Goal: Task Accomplishment & Management: Manage account settings

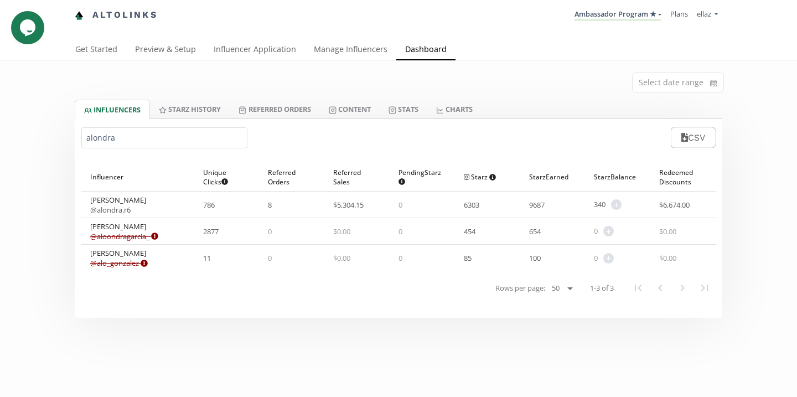
click at [131, 137] on input "alondra" at bounding box center [164, 137] width 166 height 21
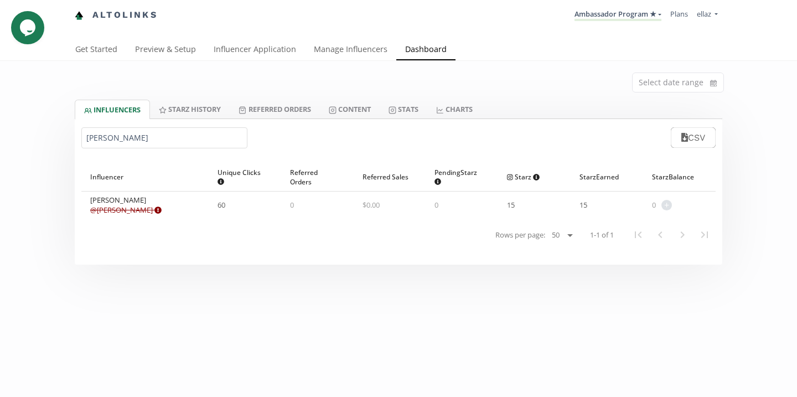
type input "cristina l"
click at [380, 115] on link "Content" at bounding box center [350, 109] width 60 height 19
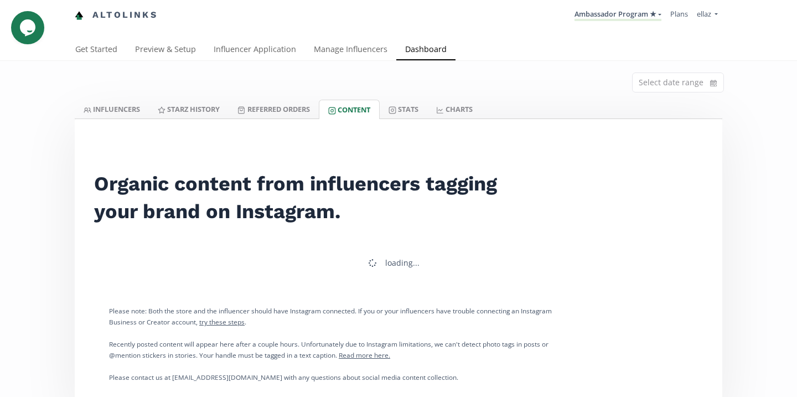
click at [316, 119] on div at bounding box center [399, 119] width 648 height 1
click at [306, 115] on link "Referred Orders" at bounding box center [274, 109] width 90 height 19
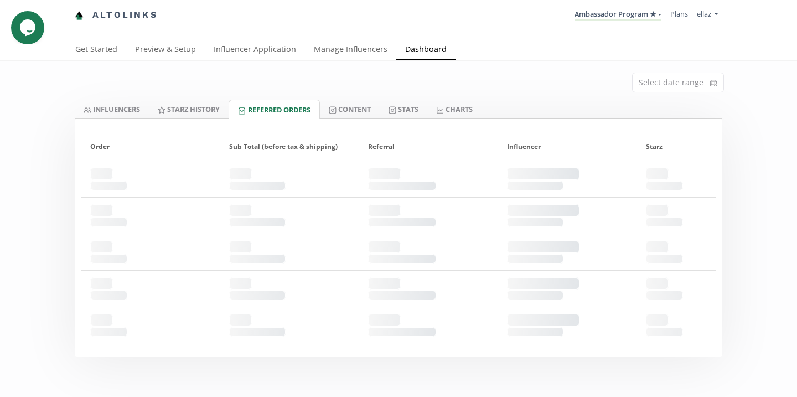
click at [356, 119] on div at bounding box center [399, 119] width 648 height 1
click at [358, 114] on link "Content" at bounding box center [350, 109] width 60 height 19
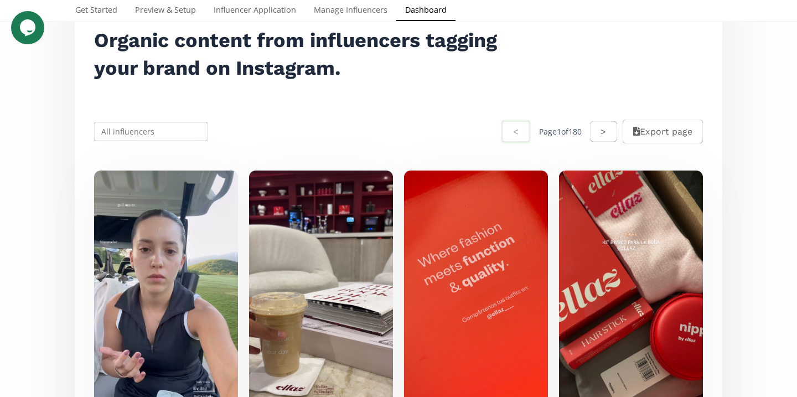
scroll to position [241, 0]
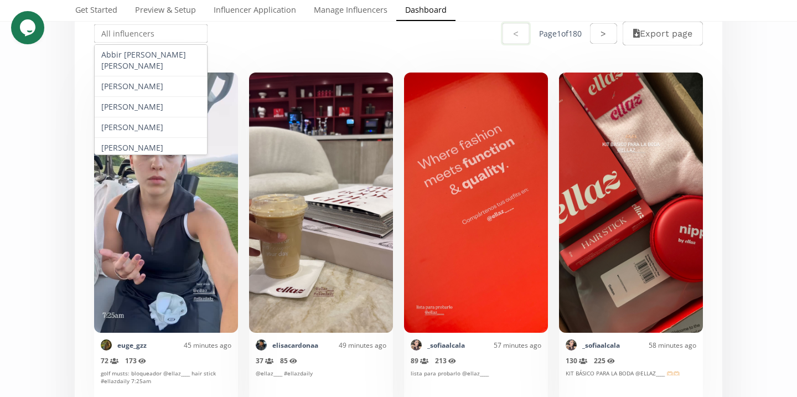
click at [159, 36] on input "text" at bounding box center [150, 34] width 117 height 22
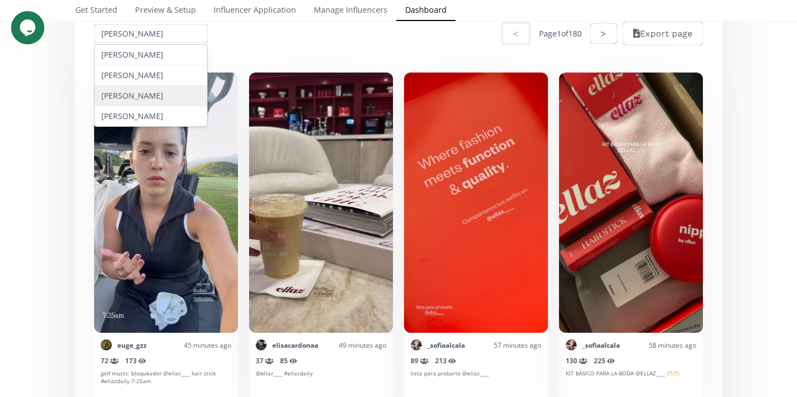
click at [151, 89] on div "Cristina Lobera" at bounding box center [151, 96] width 112 height 20
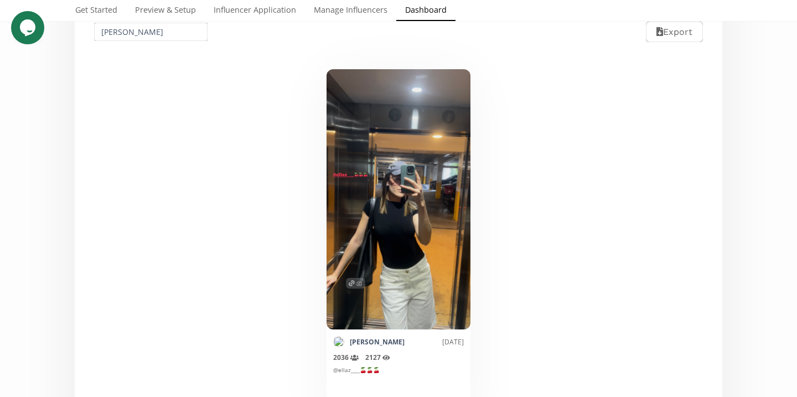
click at [161, 33] on input "Cristina Lobera" at bounding box center [150, 32] width 117 height 22
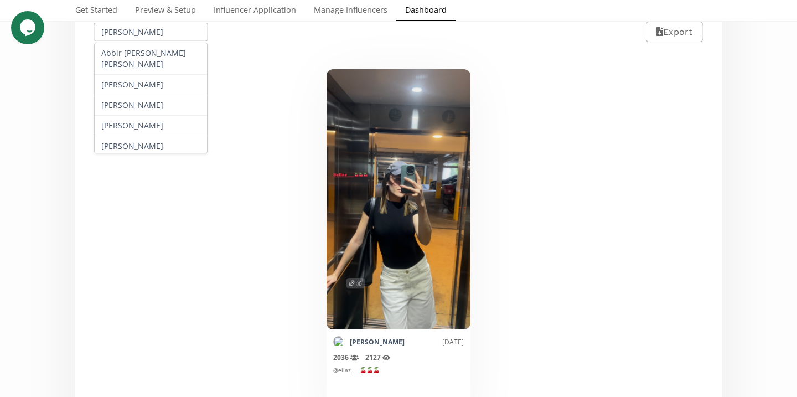
click at [161, 33] on input "Cristina Lobera" at bounding box center [150, 32] width 117 height 22
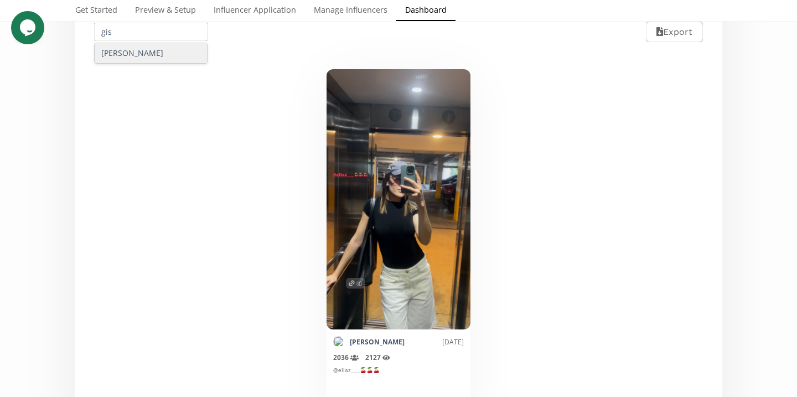
click at [164, 58] on div "Giselle Sanchez" at bounding box center [151, 53] width 112 height 20
type input "Giselle Sanchez"
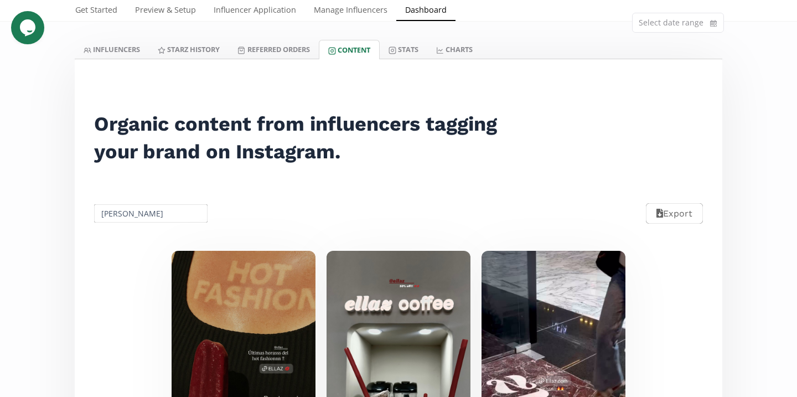
scroll to position [0, 0]
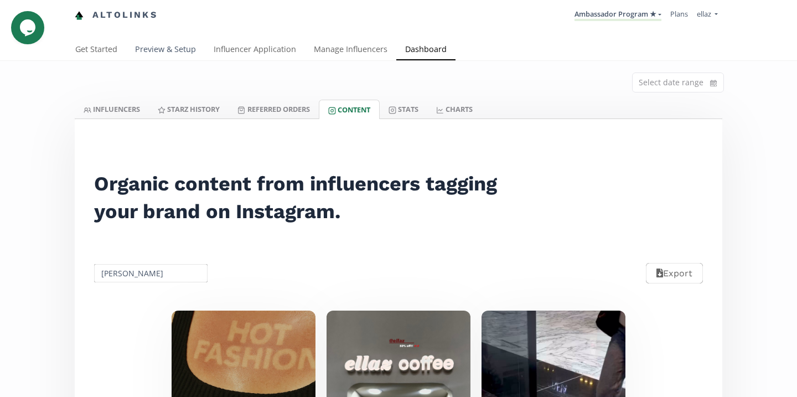
click at [185, 45] on link "Preview & Setup" at bounding box center [165, 50] width 79 height 22
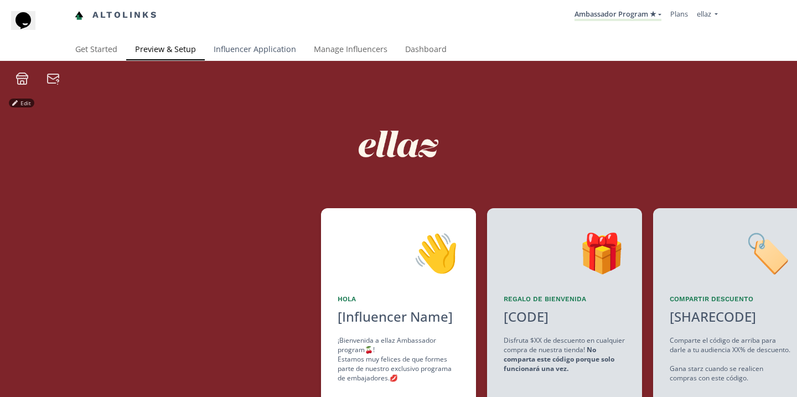
click at [233, 56] on link "Influencer Application" at bounding box center [255, 50] width 100 height 22
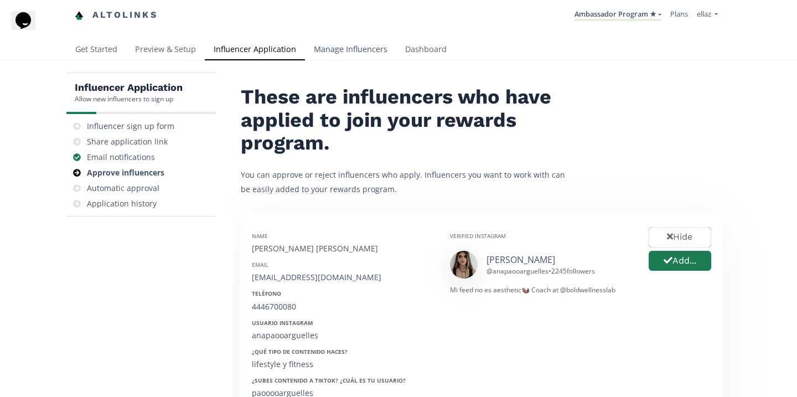
click at [347, 56] on link "Manage Influencers" at bounding box center [350, 50] width 91 height 22
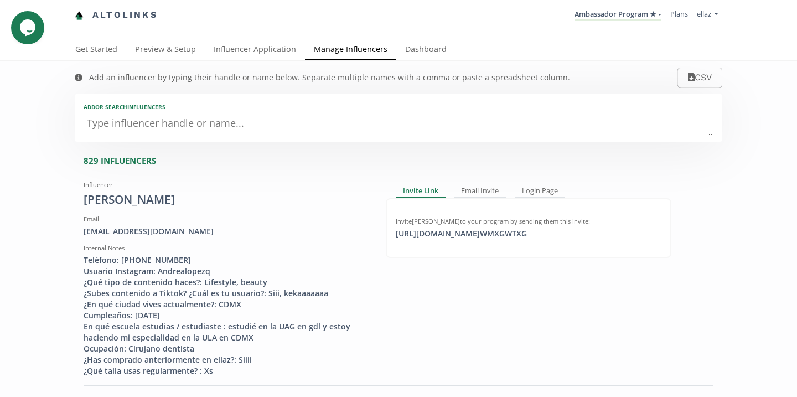
click at [280, 138] on div "Add or search INFLUENCERS" at bounding box center [399, 118] width 648 height 48
click at [275, 131] on textarea at bounding box center [399, 124] width 630 height 22
type textarea ","
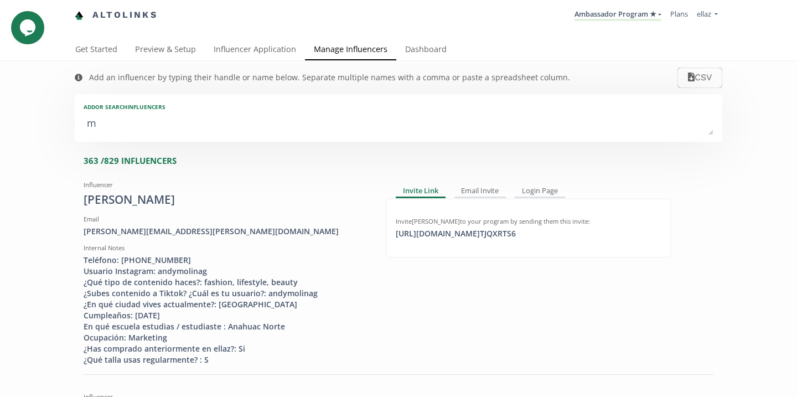
type textarea "ma"
type input "ma"
type input "MA"
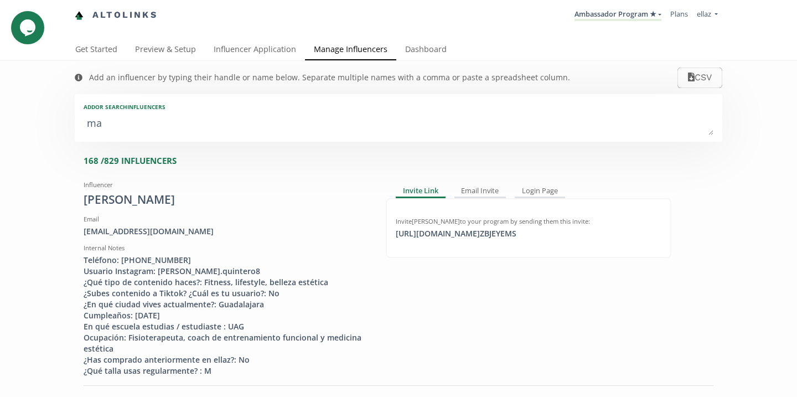
type textarea "mar"
type input "mar"
type input "MAR"
type textarea "mary"
type input "mary"
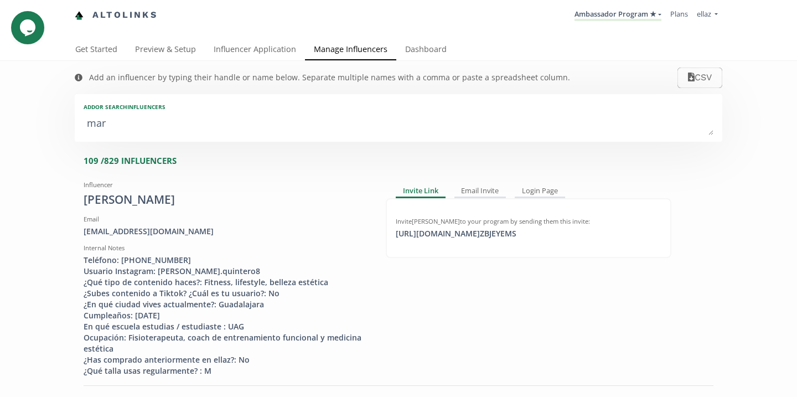
type input "MARY"
type textarea "maryf"
type input "maryf"
type input "MARYF"
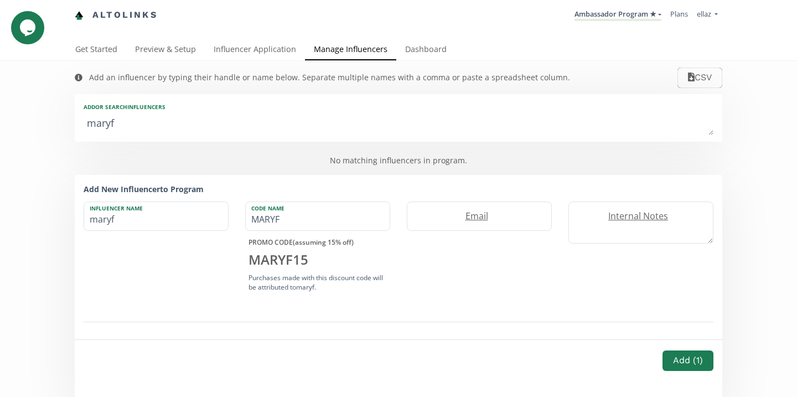
type textarea "mary"
type input "mary"
type input "MARY"
type textarea "mar"
type input "mar"
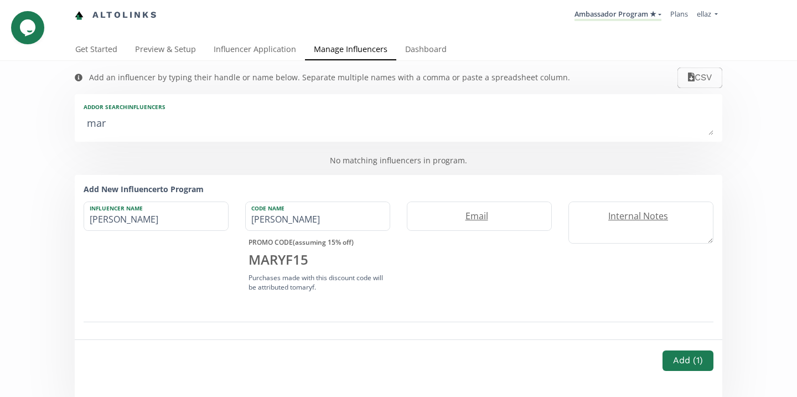
type input "MAR"
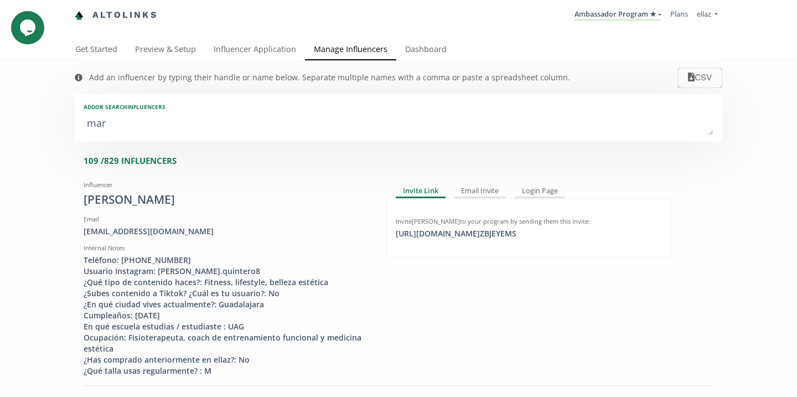
click at [148, 123] on textarea "mar" at bounding box center [399, 124] width 630 height 22
type textarea "v"
type input "v"
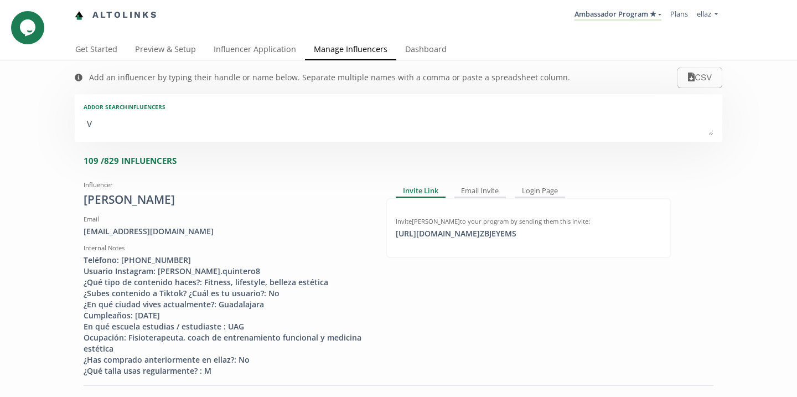
type input "V"
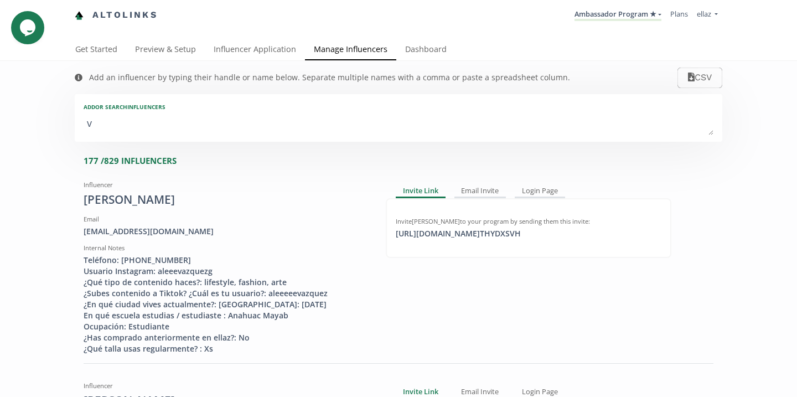
type textarea "va"
type input "va"
type input "VA"
type textarea "val"
type input "val"
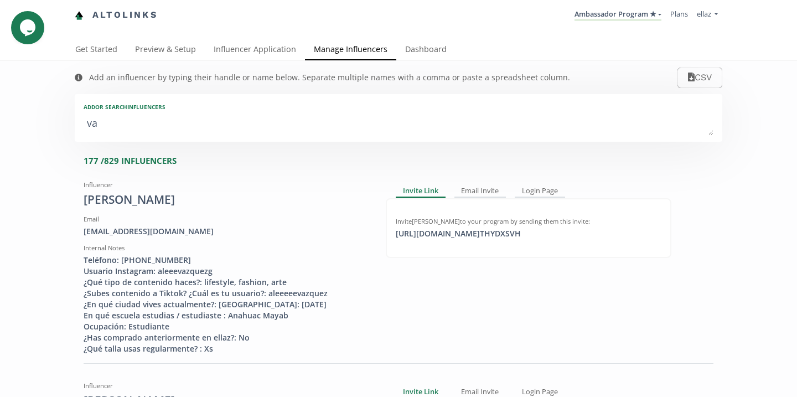
type input "VAL"
type textarea "vale"
type input "vale"
type input "VALE"
type textarea "valei"
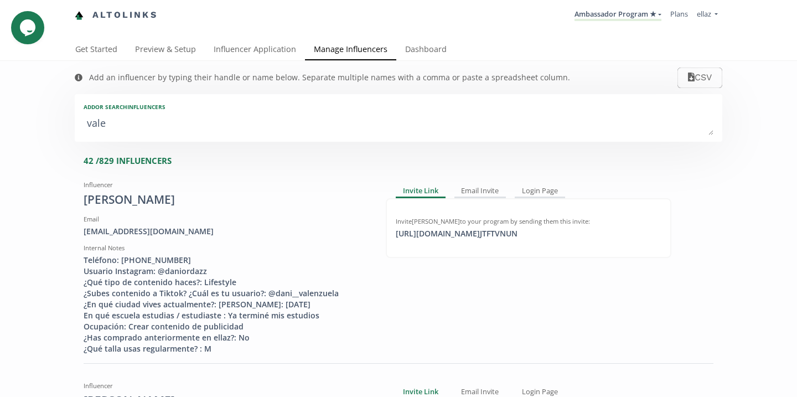
type input "valei"
type input "VALEI"
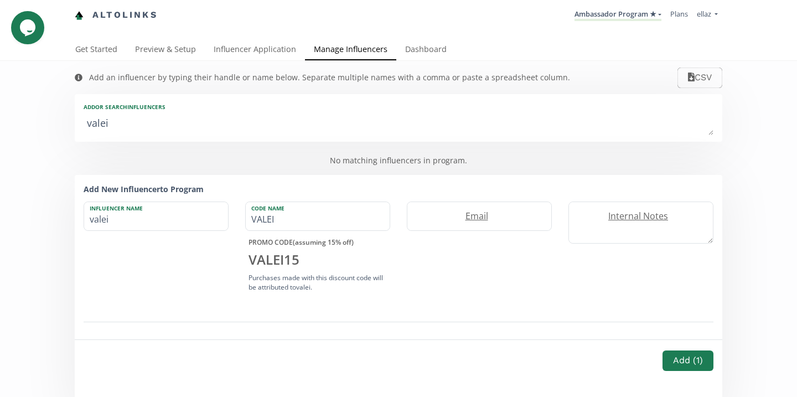
type textarea "vale"
type input "vale"
type input "VALE"
type textarea "valer"
type input "valer"
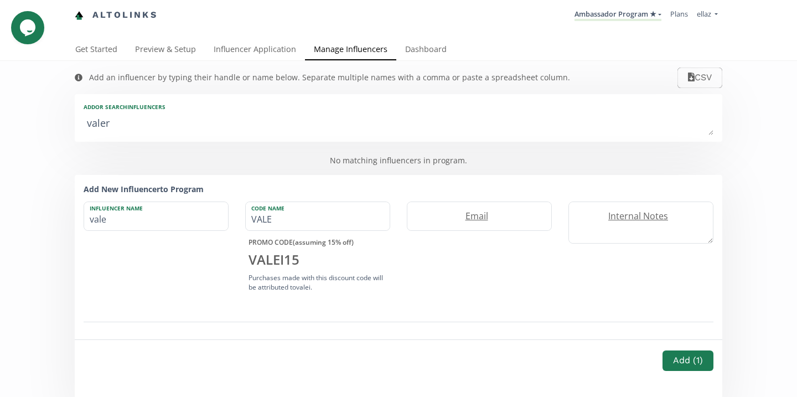
type input "VALER"
type textarea "valeri"
type input "valeri"
type input "VALERI"
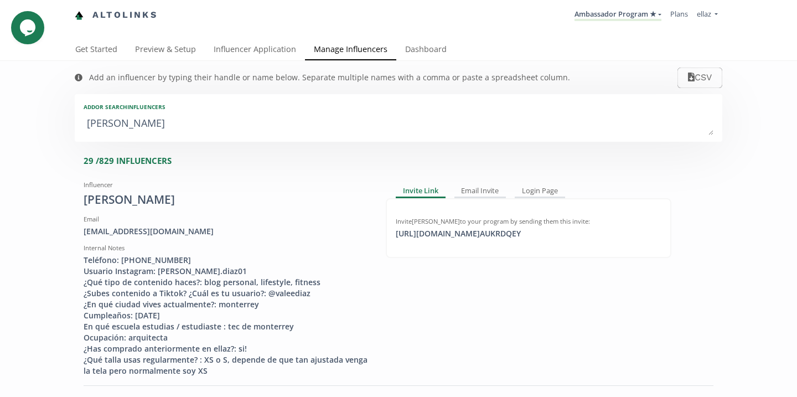
type textarea "valeria"
type input "valeria"
type input "VALERIA"
type textarea "valeria m"
type input "valeria m"
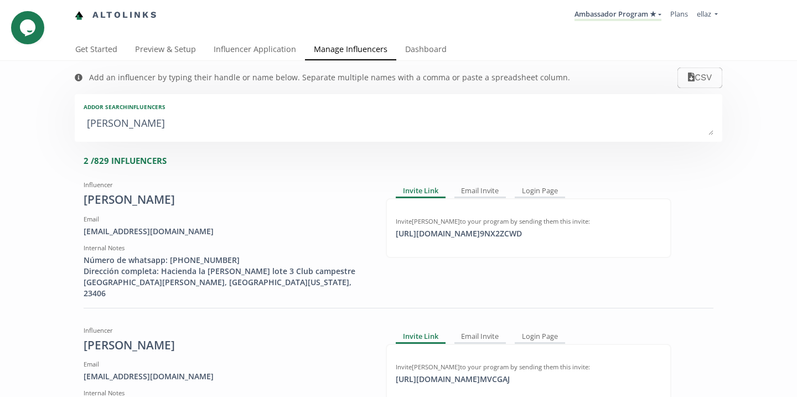
type textarea "valeria ma"
type input "valeria ma"
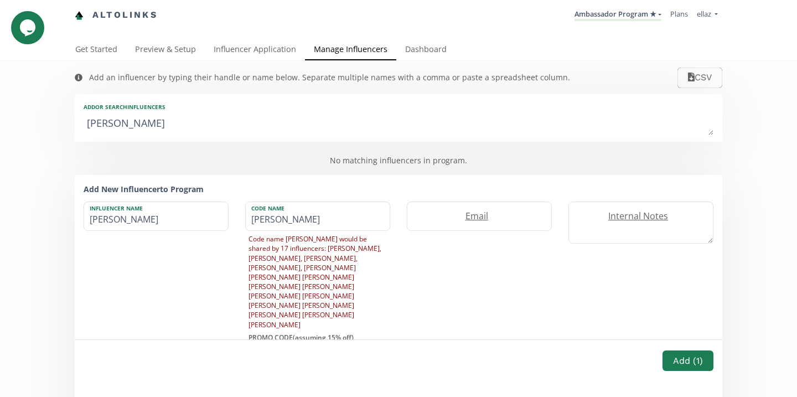
type textarea "valeria m"
type input "valeria m"
type textarea "valeria"
type input "valeria"
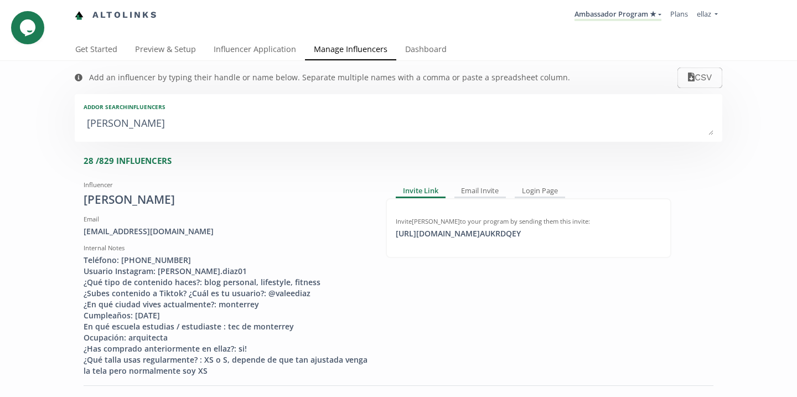
type textarea "valeria m"
type input "valeria m"
type textarea "valeria mt"
type input "valeria mt"
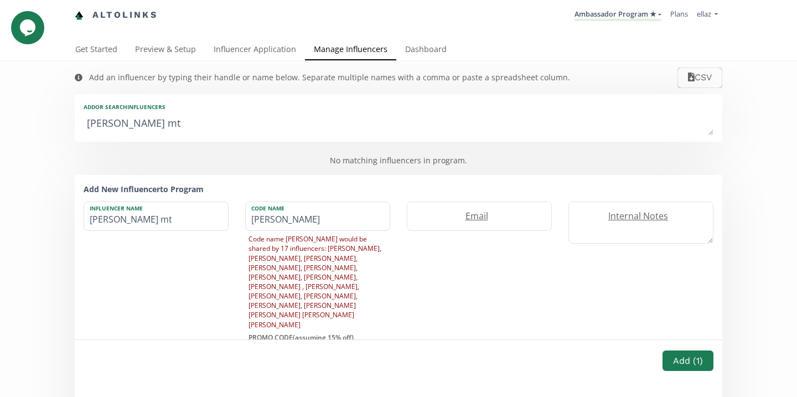
type textarea "valeria m"
type input "valeria m"
type textarea "valeria"
type input "valeria"
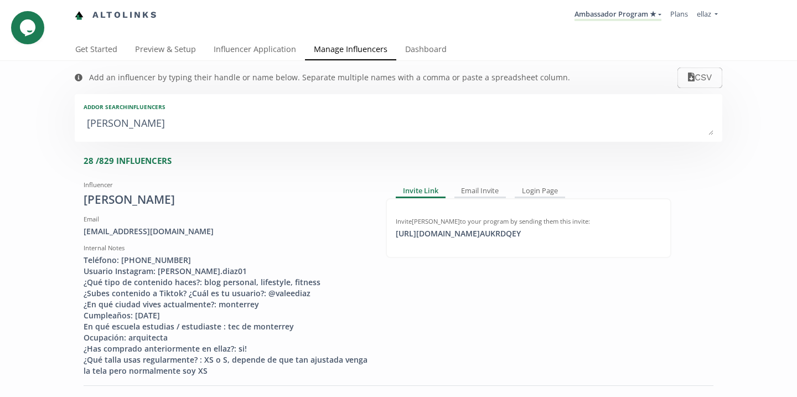
type textarea "valeri"
type input "valeri"
type input "VALERI"
type textarea "valer"
type input "valer"
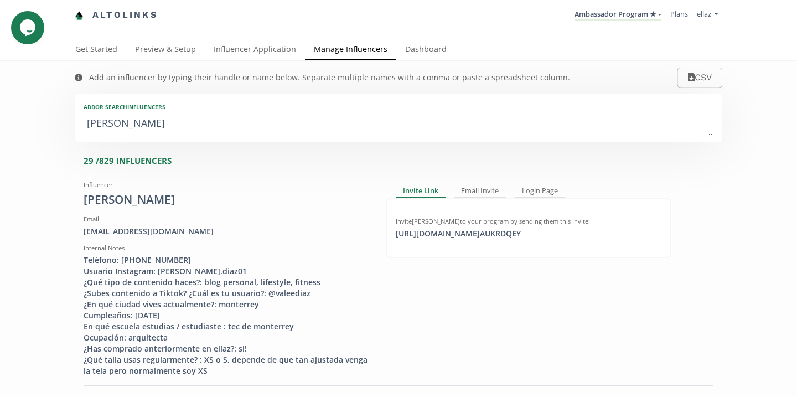
type input "VALER"
type textarea "vale"
type input "vale"
type input "VALE"
type textarea "val"
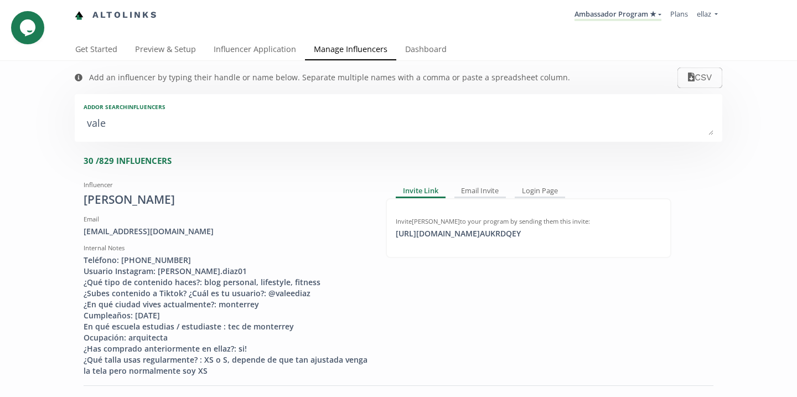
type input "val"
type input "VAL"
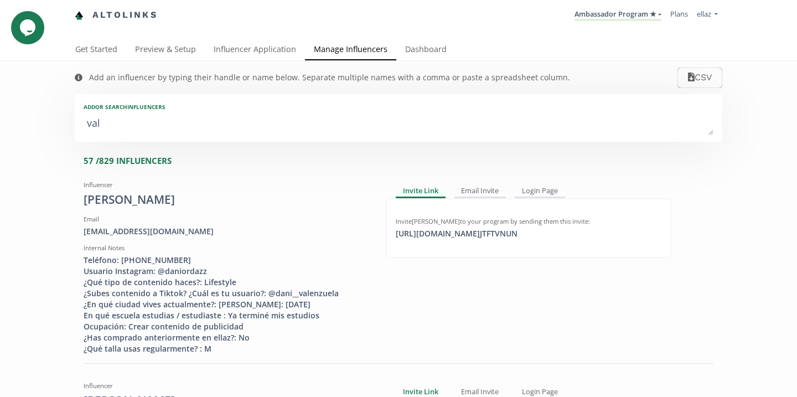
type textarea "vale"
type input "vale"
type input "VALE"
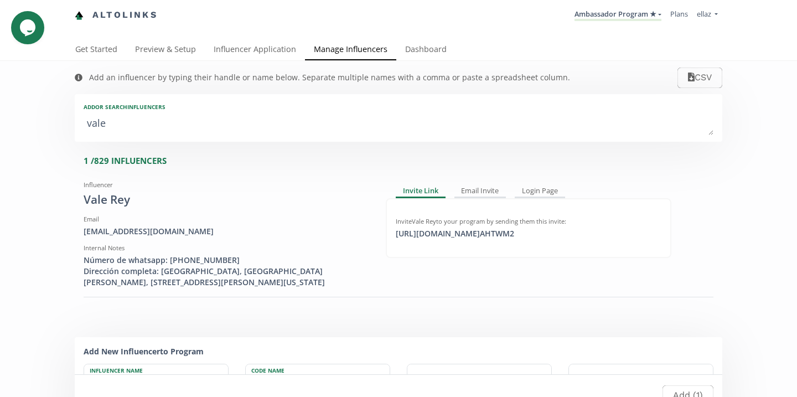
type textarea "vale m"
type input "vale m"
type textarea "vale ma"
type input "vale ma"
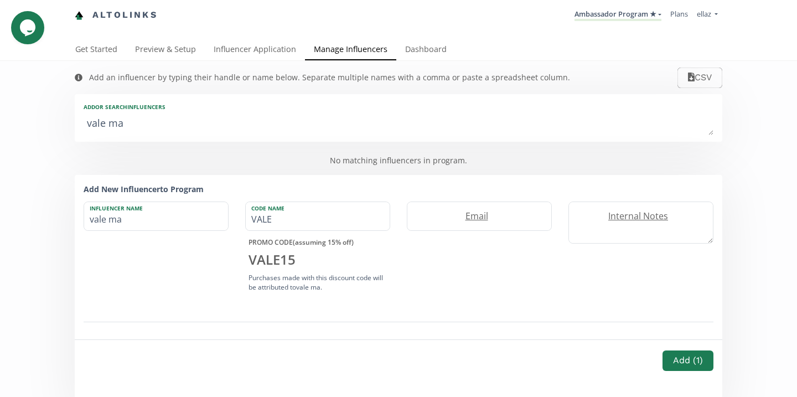
type textarea "vale m"
type input "vale m"
type textarea "vale"
type input "vale"
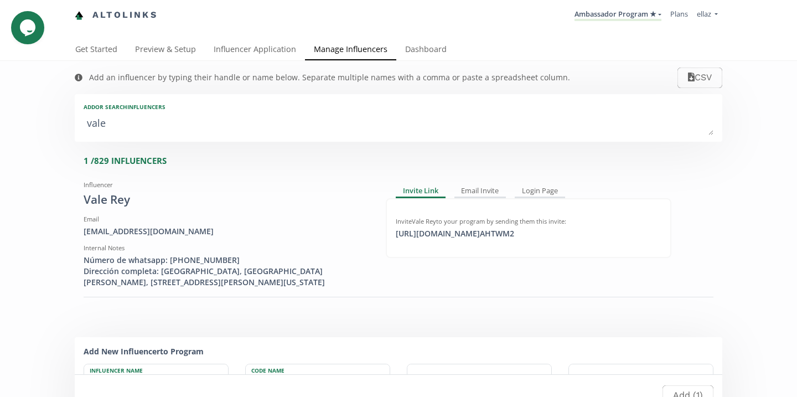
type textarea "vale m"
type input "vale m"
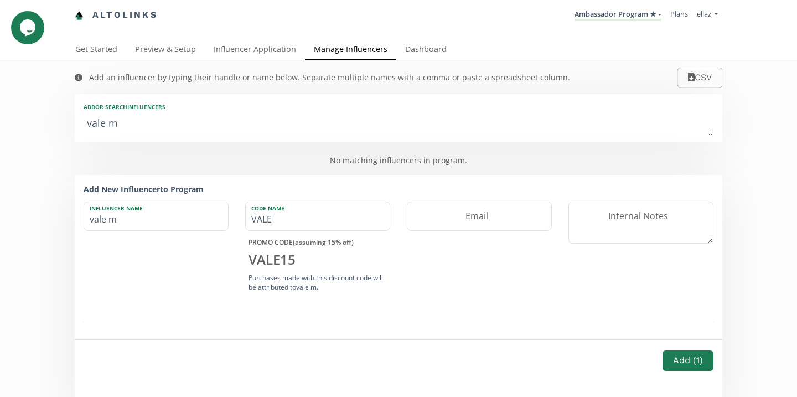
type textarea "vale mt"
type input "vale mt"
type textarea "vale m"
type input "vale m"
type textarea "vale"
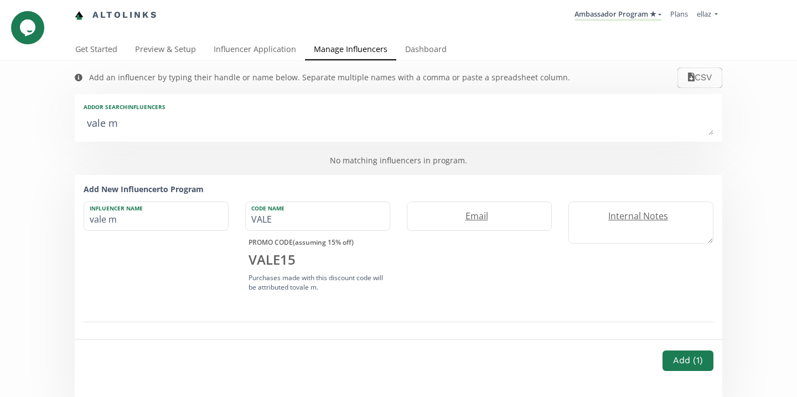
type input "vale"
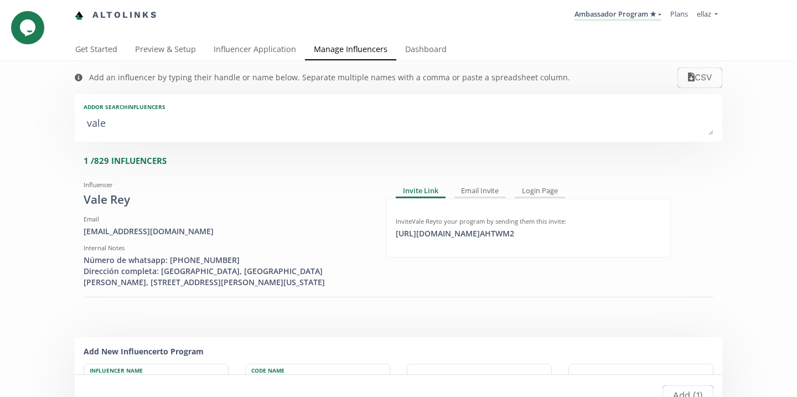
type textarea "val"
type input "val"
type input "VAL"
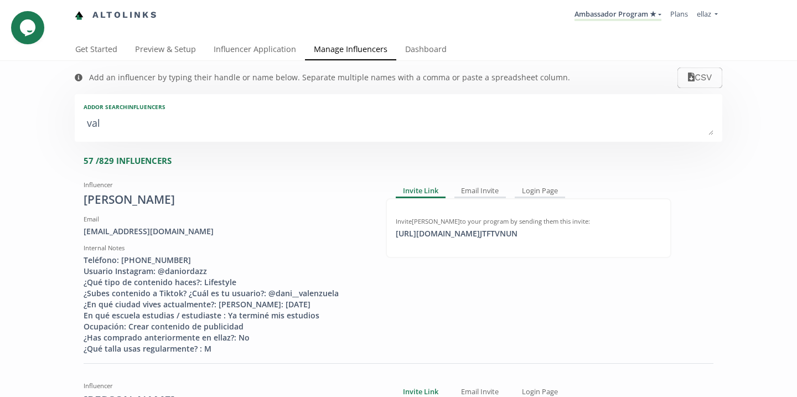
type textarea "va"
type input "va"
type input "VA"
type textarea "v"
type input "v"
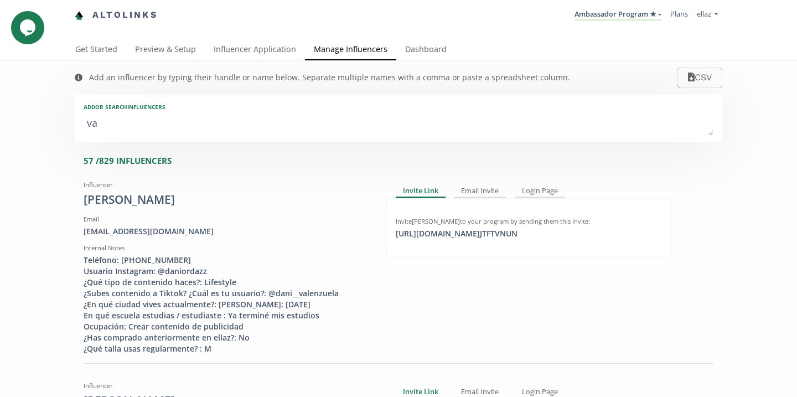
type input "V"
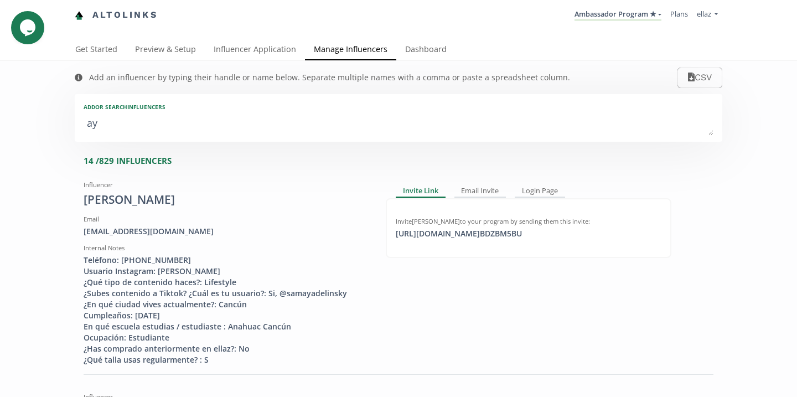
type textarea "ayl"
type input "ayl"
type input "AYL"
type textarea "ayle"
type input "ayle"
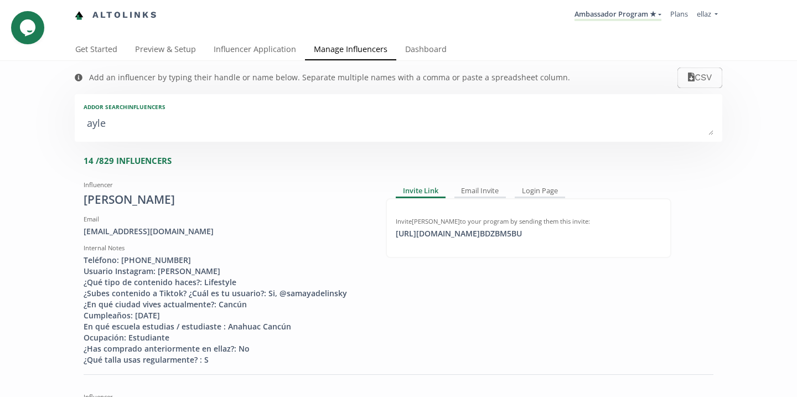
type input "AYLE"
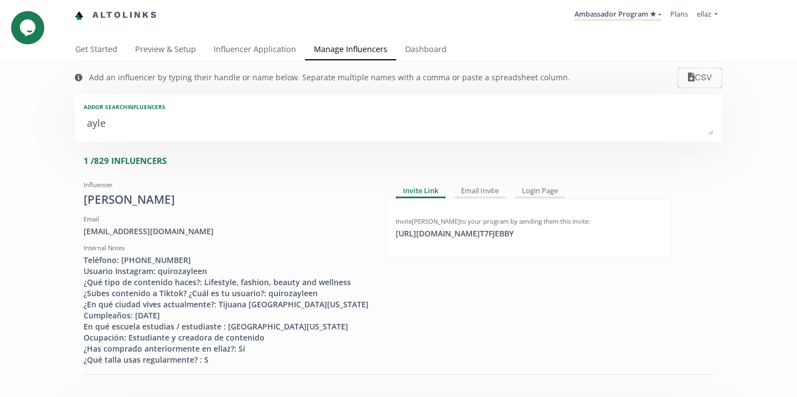
type textarea "aylee"
type input "aylee"
type input "AYLEE"
type textarea "aylee"
click at [614, 14] on link "Ambassador Program ★" at bounding box center [618, 15] width 87 height 12
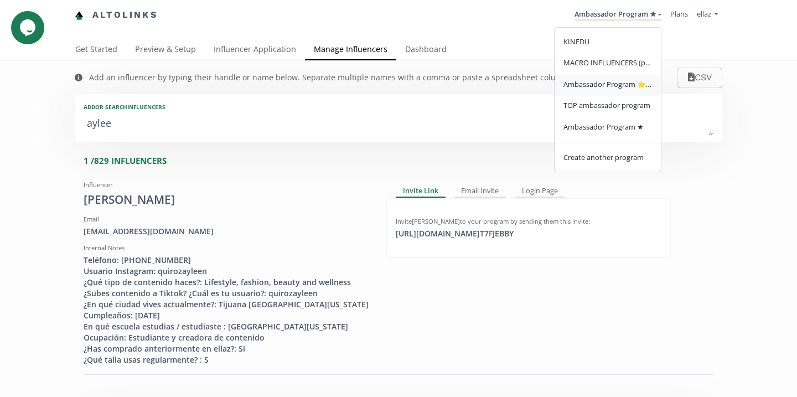
click at [611, 92] on link "Ambassador Program ⭐️⭐️" at bounding box center [608, 86] width 106 height 22
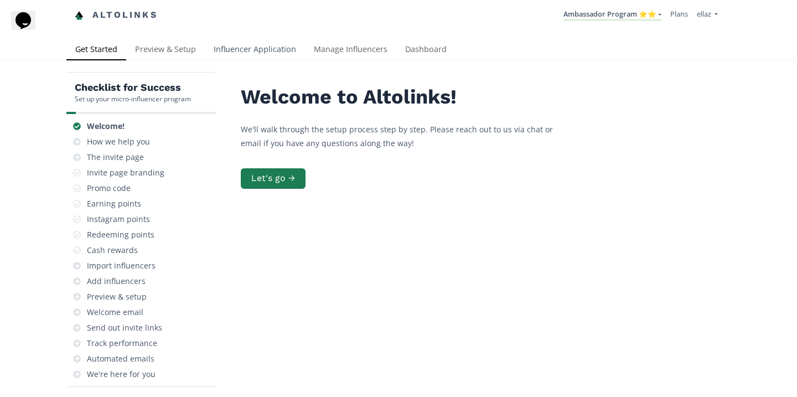
click at [248, 53] on link "Influencer Application" at bounding box center [255, 50] width 100 height 22
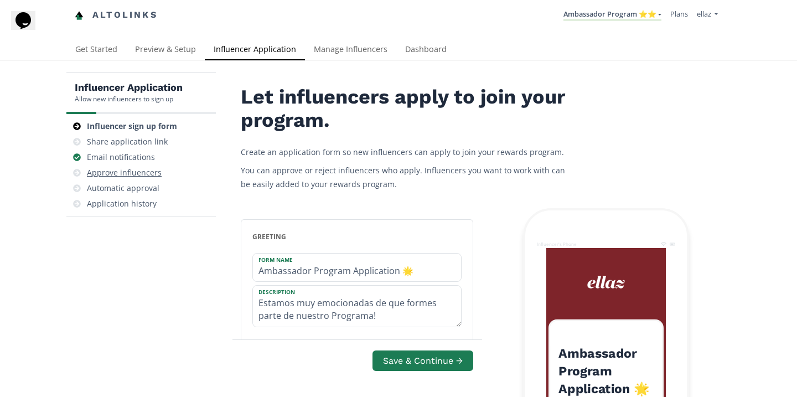
click at [155, 172] on div "Approve influencers" at bounding box center [124, 172] width 75 height 11
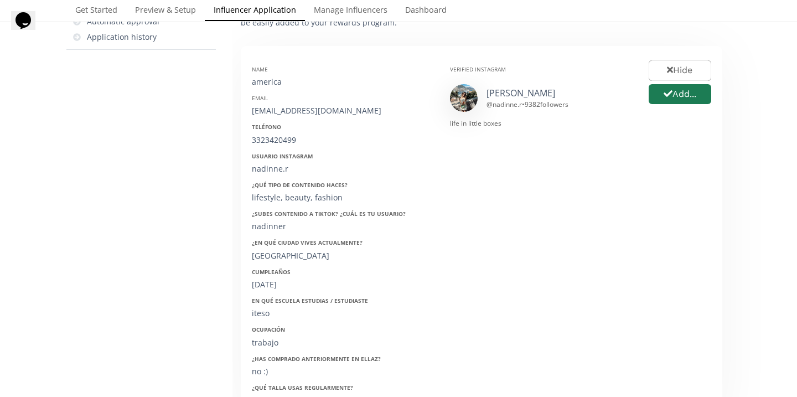
scroll to position [167, 0]
click at [674, 100] on button "Add..." at bounding box center [680, 94] width 66 height 24
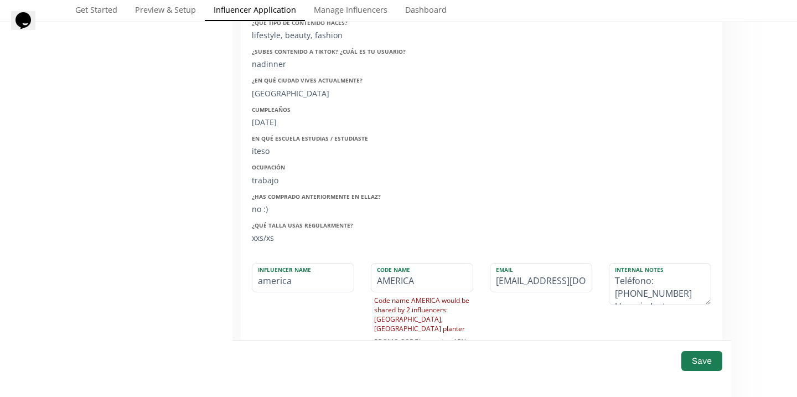
scroll to position [342, 0]
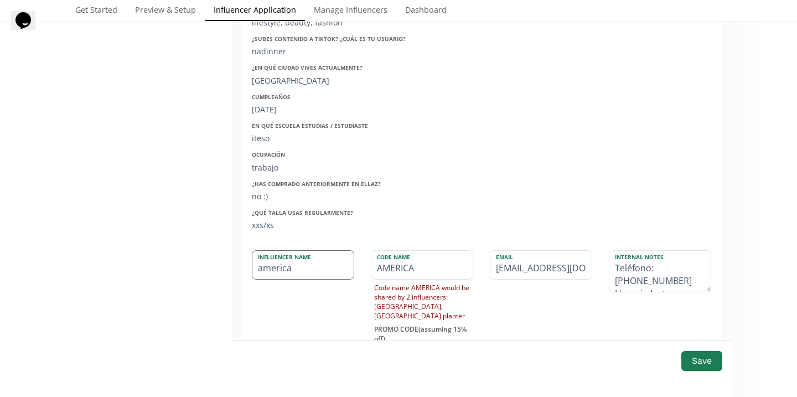
click at [263, 269] on input "america" at bounding box center [303, 265] width 101 height 28
type input "merica"
type input "MERICA"
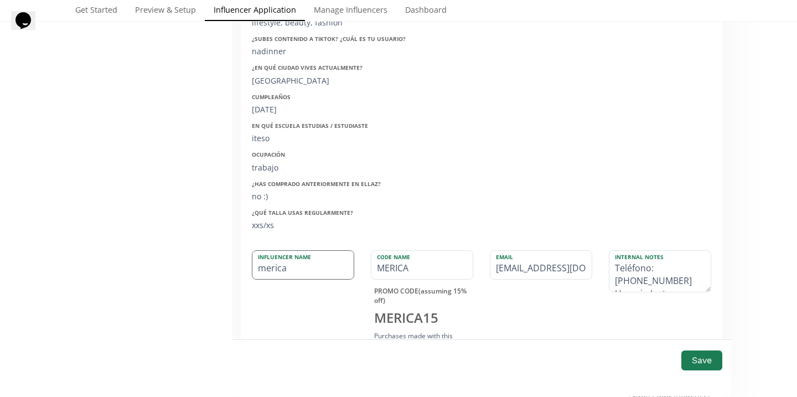
type input "America"
type input "AMERICA"
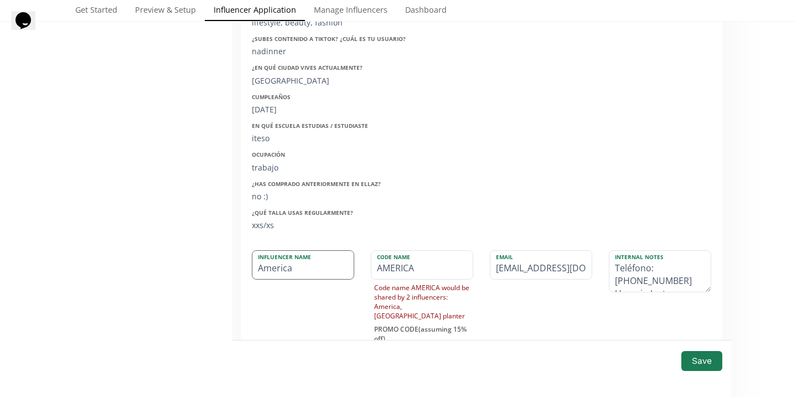
click at [333, 273] on input "America" at bounding box center [303, 265] width 101 height 28
click at [297, 269] on input "America Rios" at bounding box center [303, 265] width 101 height 28
type input "America Rios"
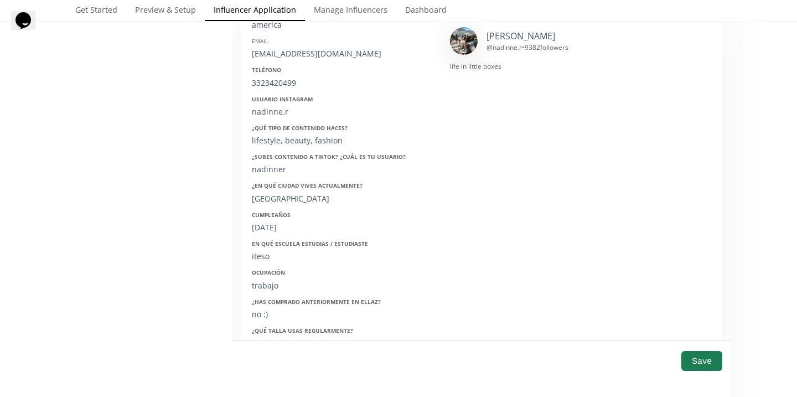
scroll to position [223, 0]
click at [299, 55] on div "americarios@icloud.com" at bounding box center [343, 54] width 182 height 11
copy div "americarios@icloud.com"
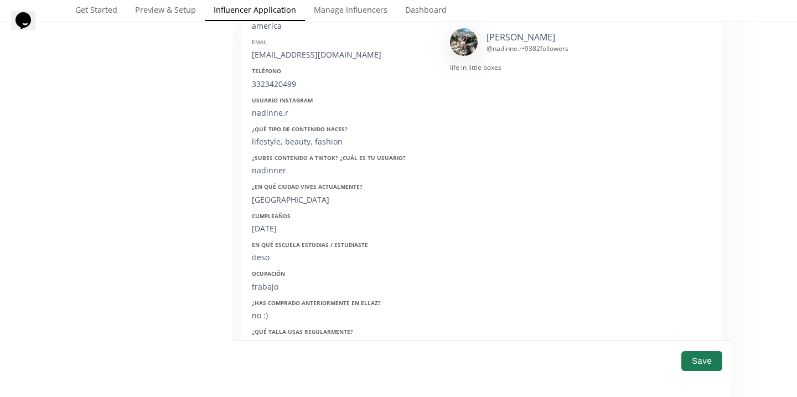
click at [282, 80] on div "3323420499" at bounding box center [343, 84] width 182 height 11
copy div "3323420499"
click at [269, 174] on div "nadinner" at bounding box center [343, 170] width 182 height 11
click at [267, 117] on div "nadinne.r" at bounding box center [343, 112] width 182 height 11
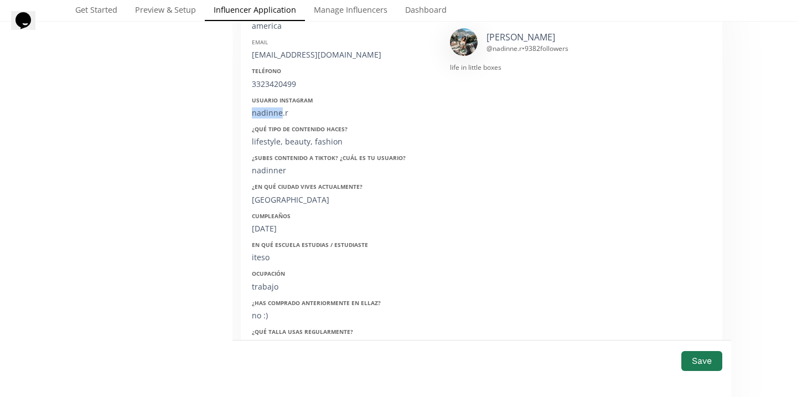
click at [267, 117] on div "nadinne.r" at bounding box center [343, 112] width 182 height 11
copy div "nadinne.r"
click at [276, 233] on div "28/09/2003" at bounding box center [343, 228] width 182 height 11
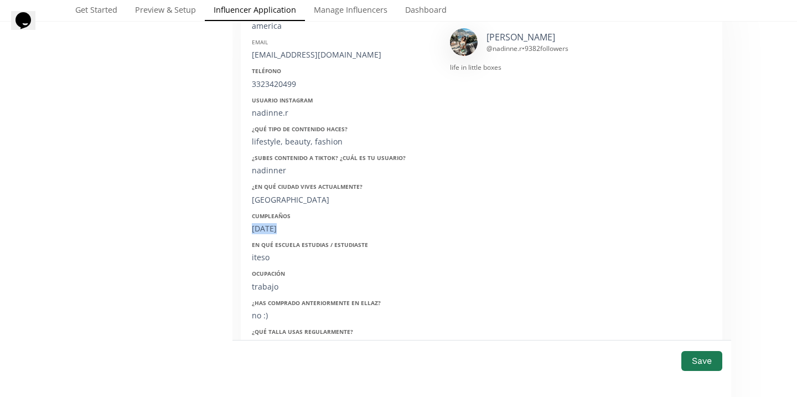
click at [276, 233] on div "28/09/2003" at bounding box center [343, 228] width 182 height 11
copy div "28/09/2003"
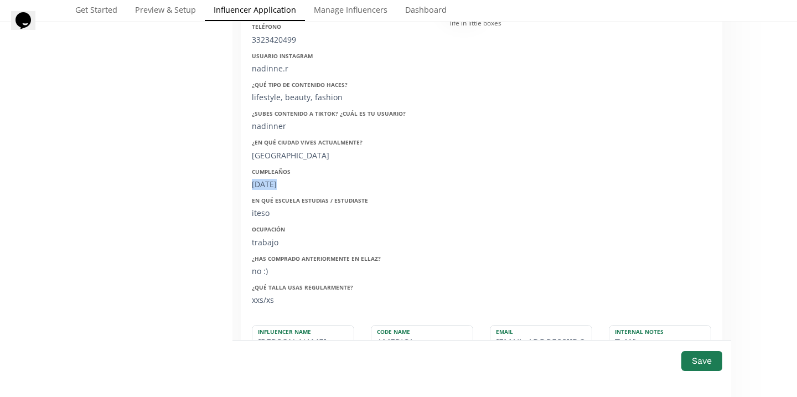
scroll to position [280, 0]
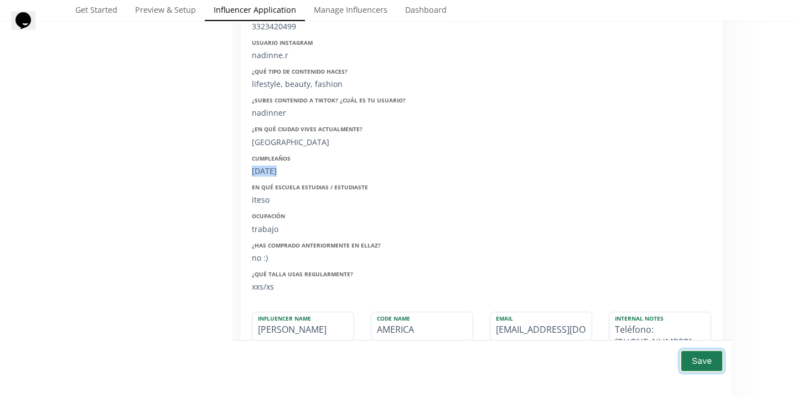
click at [692, 359] on button "Save" at bounding box center [702, 361] width 44 height 24
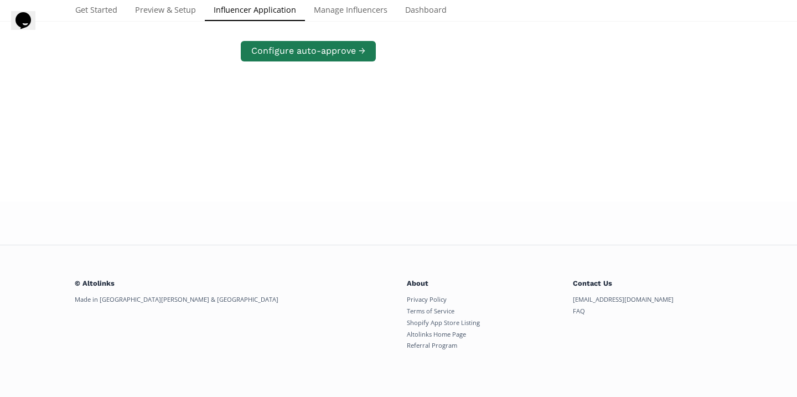
scroll to position [213, 0]
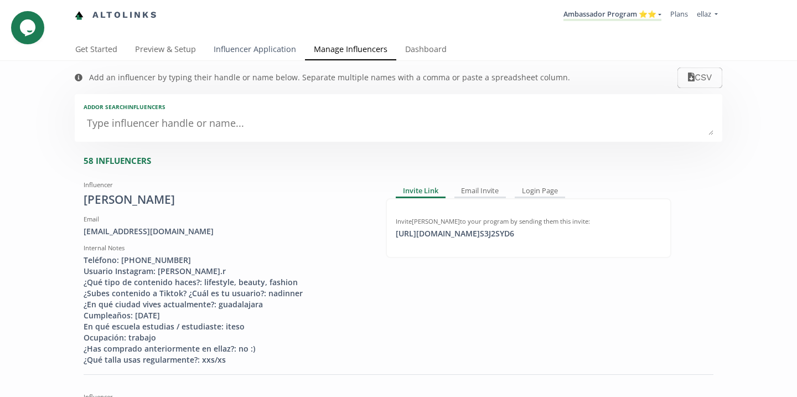
click at [241, 50] on link "Influencer Application" at bounding box center [255, 50] width 100 height 22
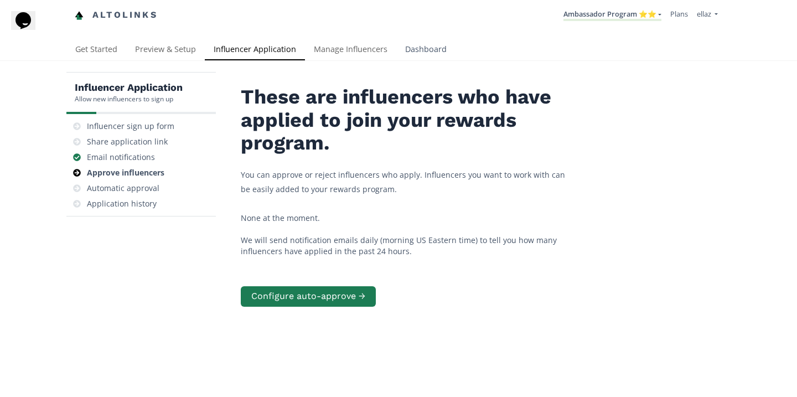
click at [440, 40] on link "Dashboard" at bounding box center [425, 50] width 59 height 22
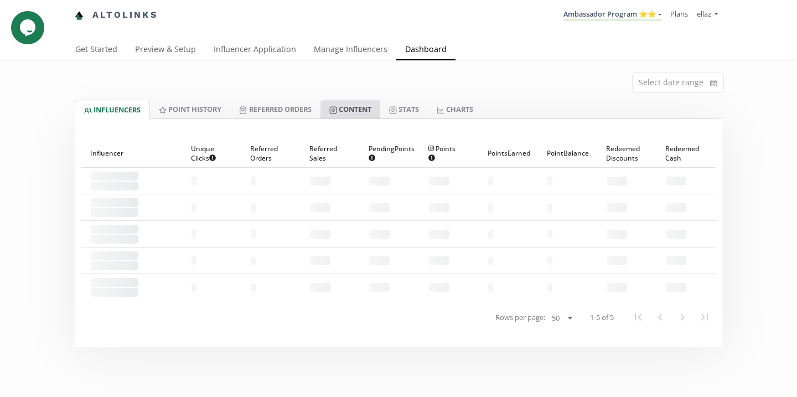
click at [364, 107] on link "Content" at bounding box center [351, 109] width 60 height 19
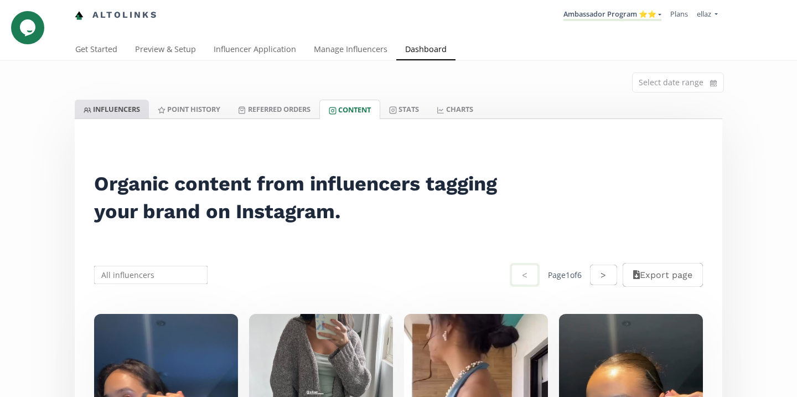
click at [115, 112] on link "INFLUENCERS" at bounding box center [112, 109] width 74 height 19
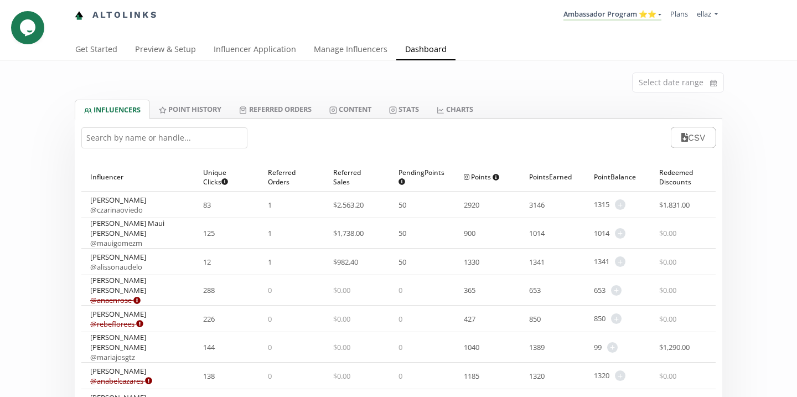
click at [143, 137] on input "text" at bounding box center [164, 137] width 166 height 21
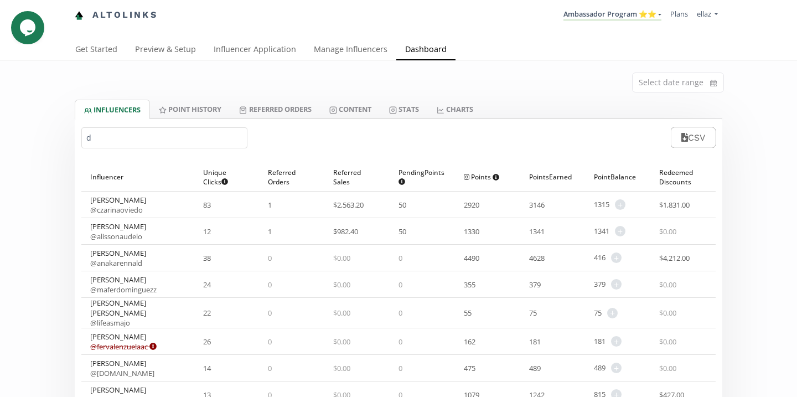
type input "d"
click at [609, 7] on li "Ambassador Program ⭐️⭐️ KINEDU MACRO INFLUENCERS (prog ventas) Ambassador Progr…" at bounding box center [612, 15] width 107 height 22
click at [609, 13] on link "Ambassador Program ⭐️⭐️" at bounding box center [613, 15] width 98 height 12
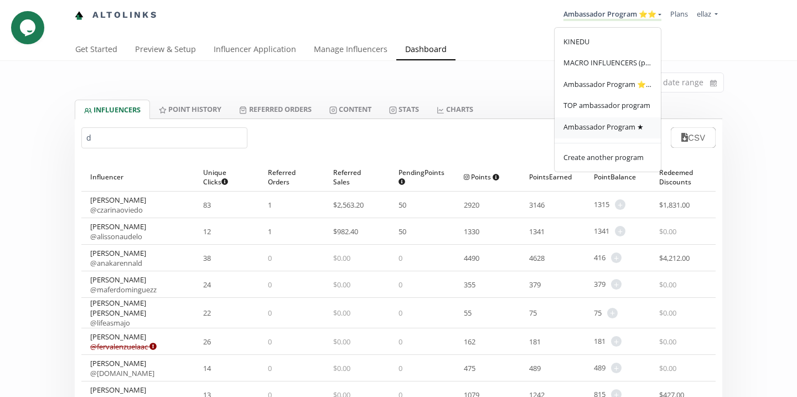
click at [601, 123] on span "Ambassador Program ★" at bounding box center [604, 127] width 80 height 10
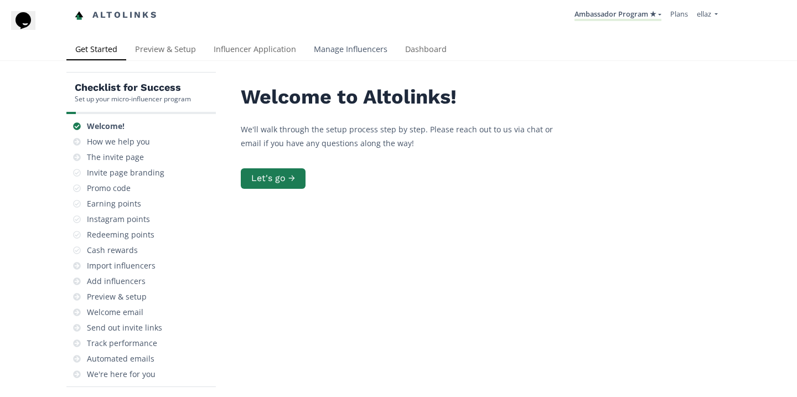
click at [352, 40] on link "Manage Influencers" at bounding box center [350, 50] width 91 height 22
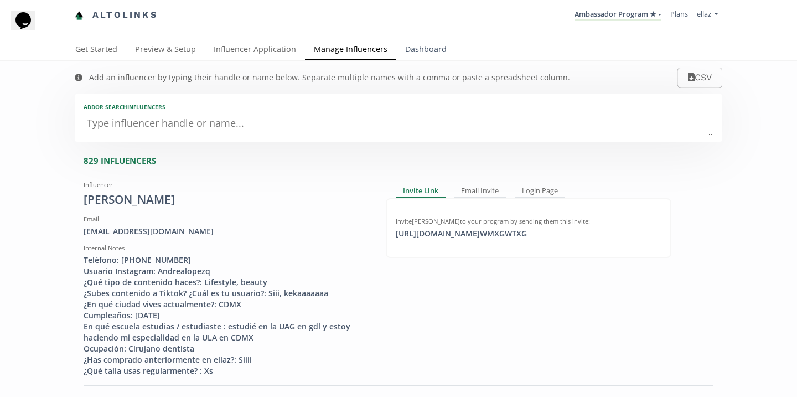
click at [425, 51] on link "Dashboard" at bounding box center [425, 50] width 59 height 22
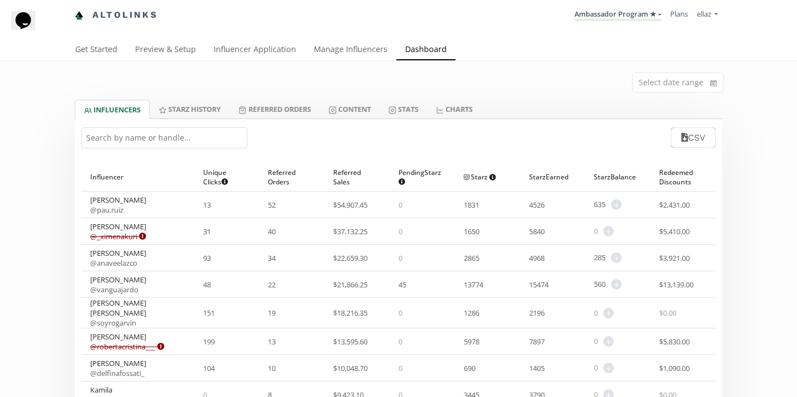
click at [209, 130] on input "text" at bounding box center [164, 137] width 166 height 21
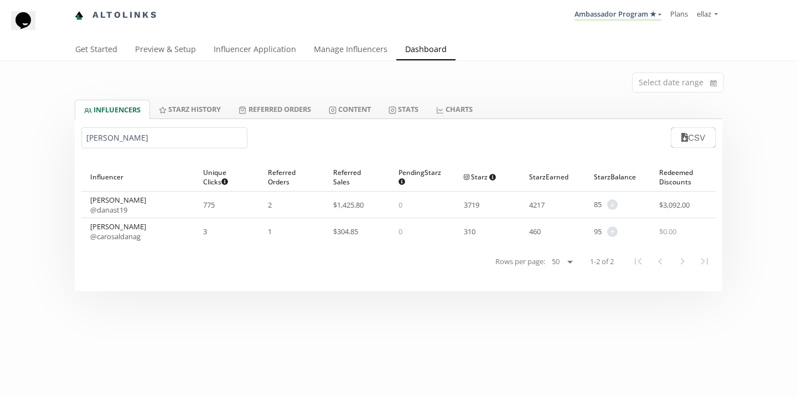
type input "[PERSON_NAME]"
click at [582, 21] on link "Ambassador Program ★" at bounding box center [618, 15] width 87 height 12
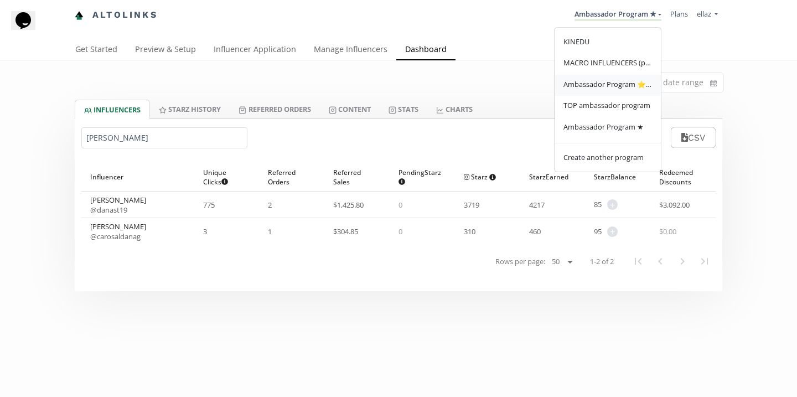
click at [614, 86] on span "Ambassador Program ⭐️⭐️" at bounding box center [608, 84] width 89 height 10
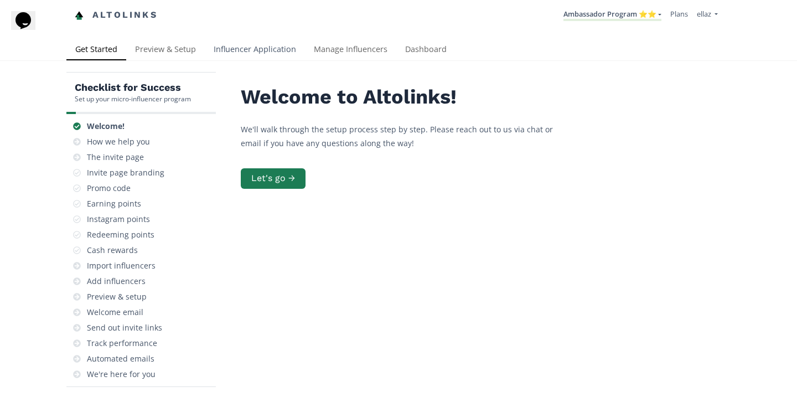
click at [269, 49] on link "Influencer Application" at bounding box center [255, 50] width 100 height 22
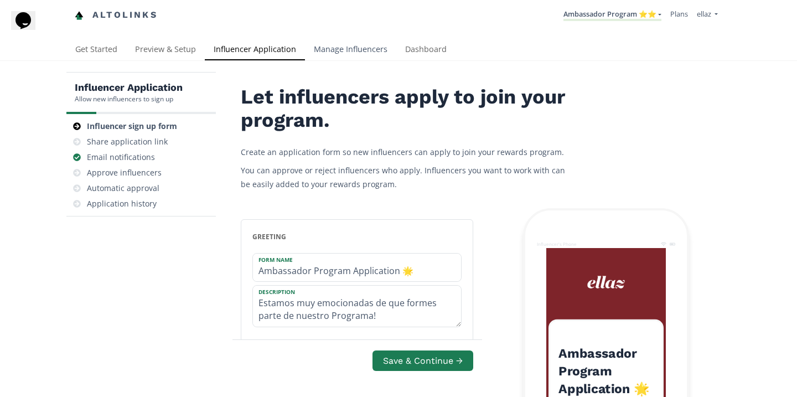
click at [334, 53] on link "Manage Influencers" at bounding box center [350, 50] width 91 height 22
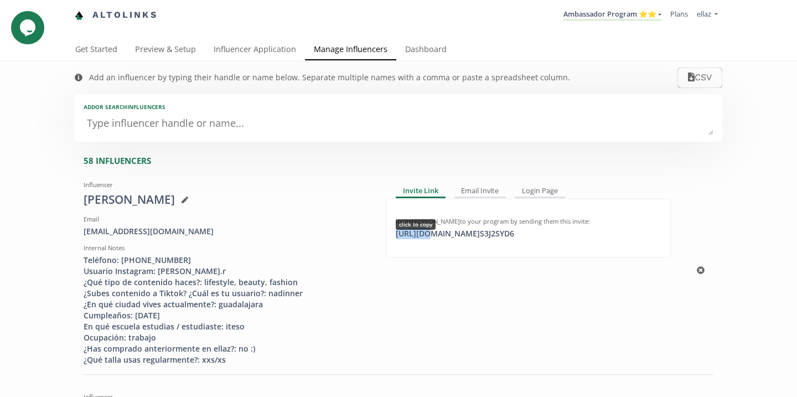
click at [423, 238] on div "https://app.altolinks.com/invite/ S3J2SYD6 click to copy" at bounding box center [455, 233] width 132 height 11
click at [415, 51] on link "Dashboard" at bounding box center [425, 50] width 59 height 22
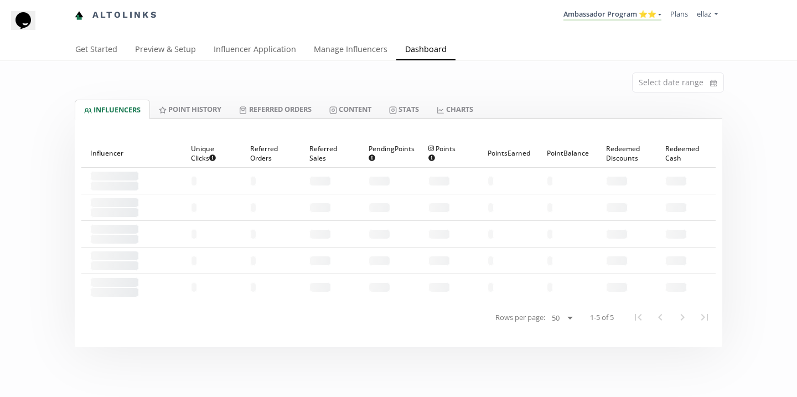
click at [650, 8] on li "Ambassador Program ⭐️⭐️ [GEOGRAPHIC_DATA] MACRO INFLUENCERS (prog ventas) Ambas…" at bounding box center [612, 15] width 107 height 22
click at [640, 20] on link "Ambassador Program ⭐️⭐️" at bounding box center [613, 15] width 98 height 12
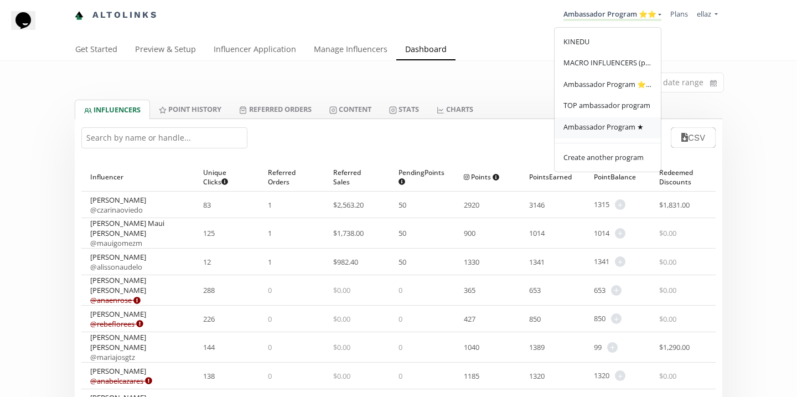
click at [625, 122] on link "Ambassador Program ★" at bounding box center [608, 128] width 106 height 22
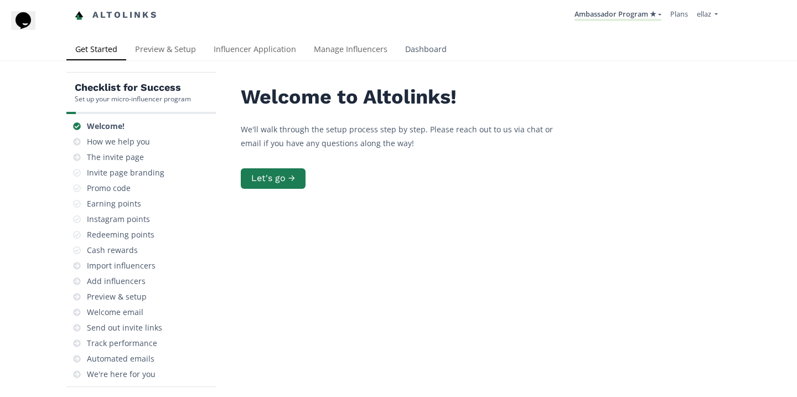
click at [404, 44] on link "Dashboard" at bounding box center [425, 50] width 59 height 22
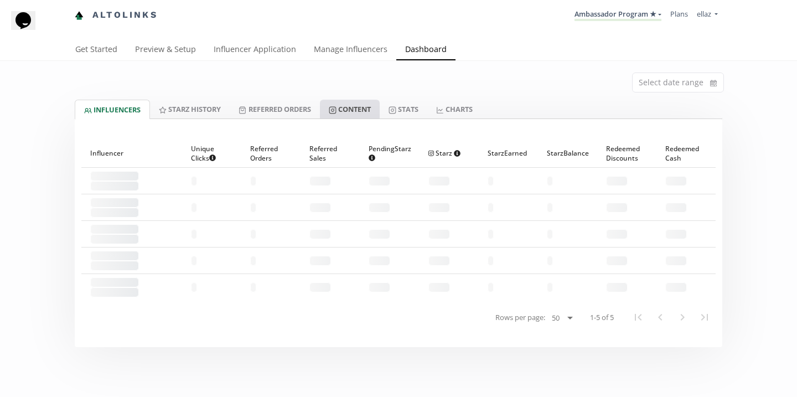
click at [372, 115] on link "Content" at bounding box center [350, 109] width 60 height 19
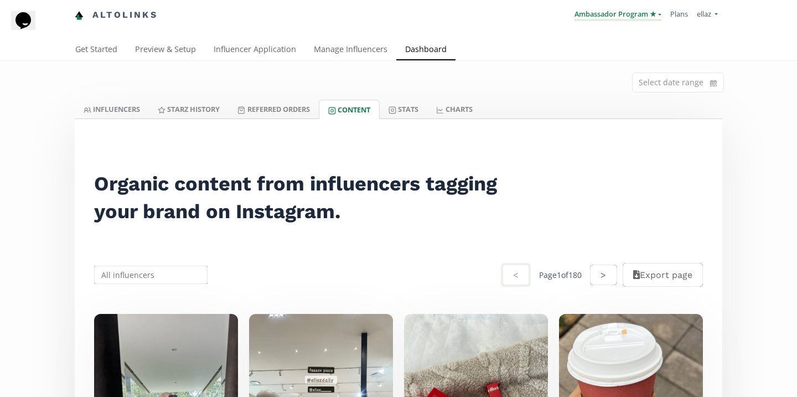
click at [617, 17] on link "Ambassador Program ★" at bounding box center [618, 15] width 87 height 12
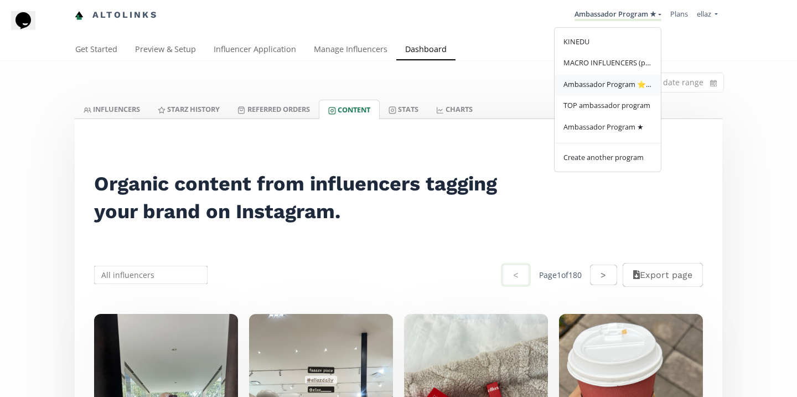
click at [620, 88] on span "Ambassador Program ⭐️⭐️" at bounding box center [608, 84] width 89 height 10
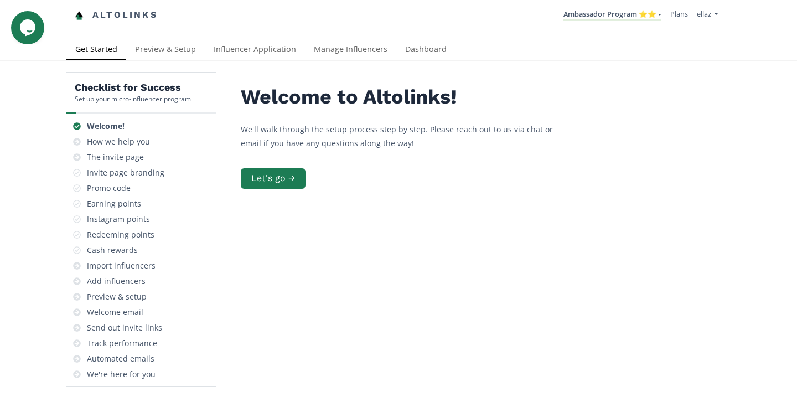
click at [333, 66] on div "Checklist for Success Set up your micro-influencer program Welcome! How we help…" at bounding box center [398, 272] width 797 height 423
click at [623, 16] on link "Ambassador Program ⭐️⭐️" at bounding box center [613, 15] width 98 height 12
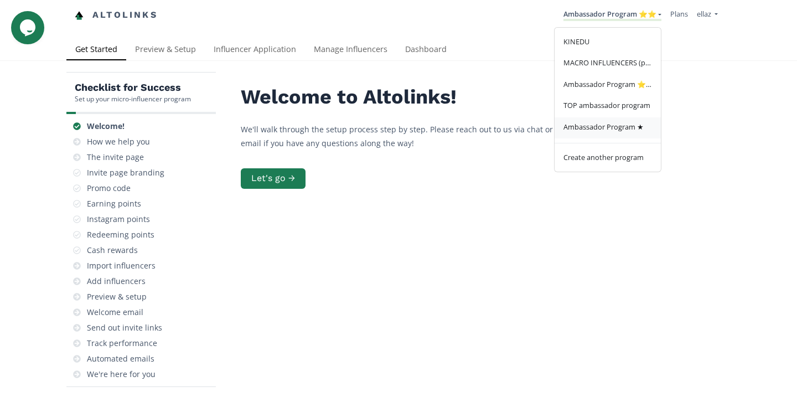
click at [608, 125] on span "Ambassador Program ★" at bounding box center [604, 127] width 80 height 10
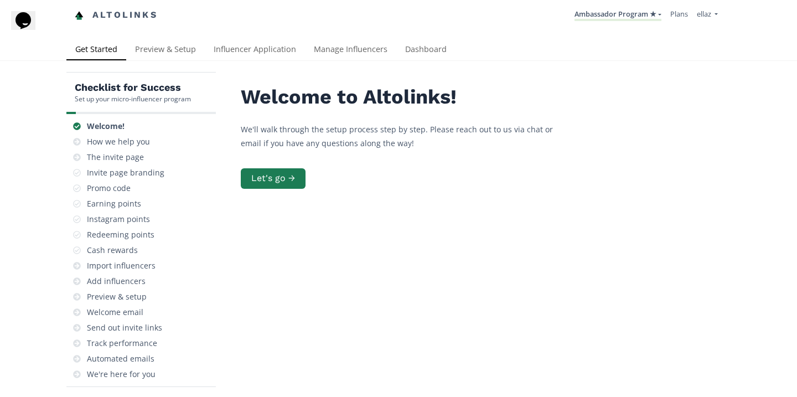
click at [335, 80] on div "Welcome to Altolinks! We'll walk through the setup process step by step. Please…" at bounding box center [482, 236] width 498 height 328
click at [334, 46] on link "Manage Influencers" at bounding box center [350, 50] width 91 height 22
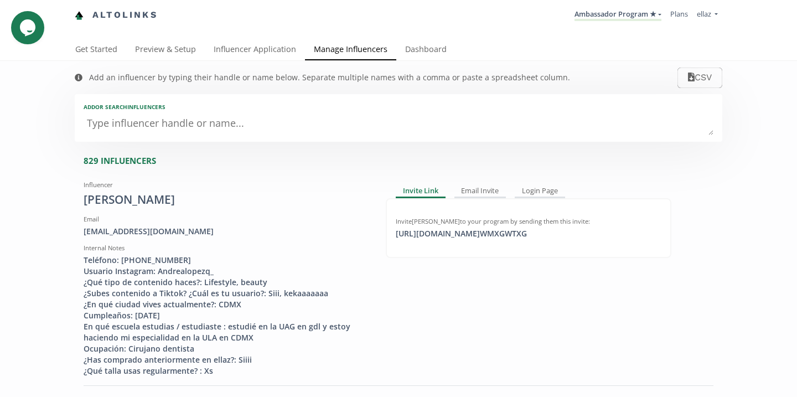
click at [251, 128] on textarea at bounding box center [399, 124] width 630 height 22
type textarea "al"
type input "al"
type input "AL"
type textarea "ale"
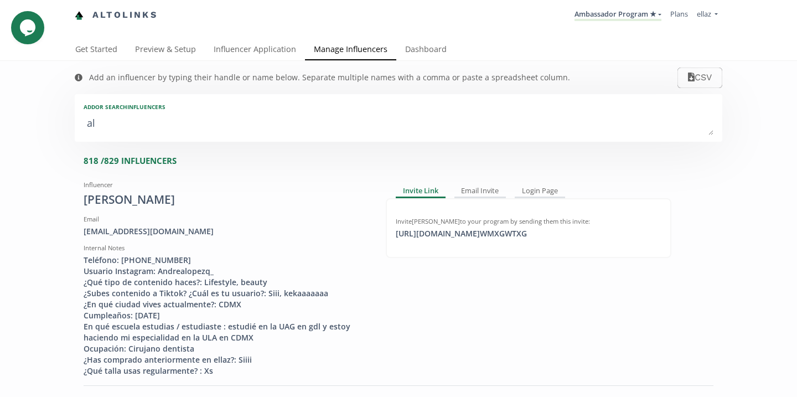
type input "ale"
type input "ALE"
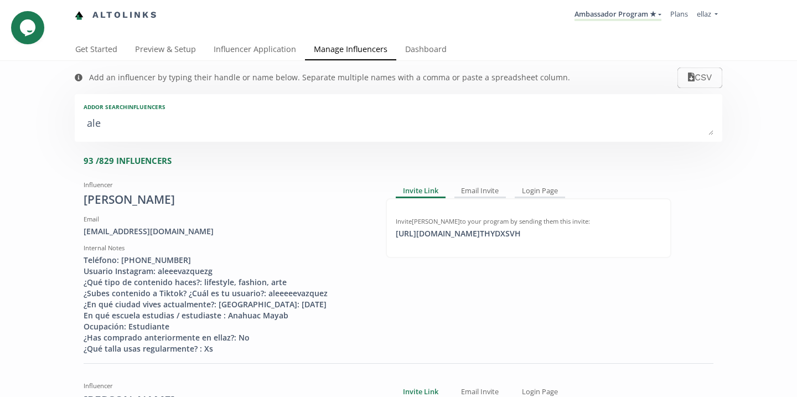
type textarea "[PERSON_NAME]"
type input "[PERSON_NAME]"
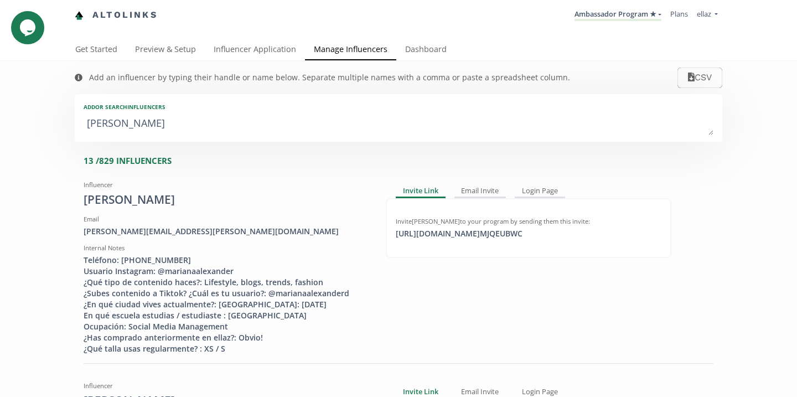
type textarea "[PERSON_NAME]"
type input "[PERSON_NAME]"
type textarea "[PERSON_NAME]"
type input "[PERSON_NAME]"
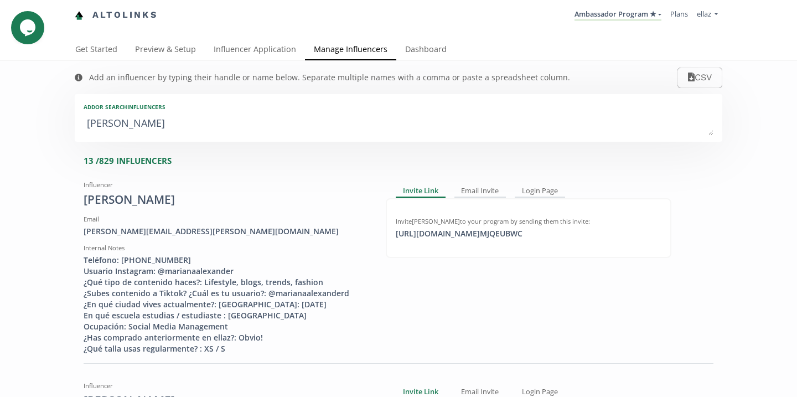
type input "ALEXIA"
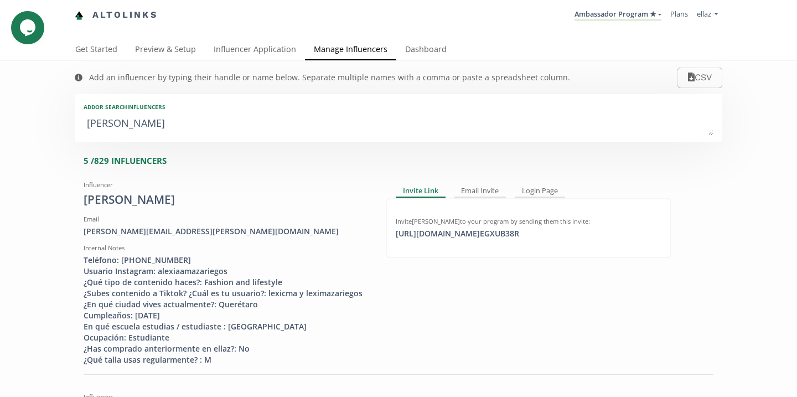
type textarea "[PERSON_NAME] l"
type input "[PERSON_NAME] l"
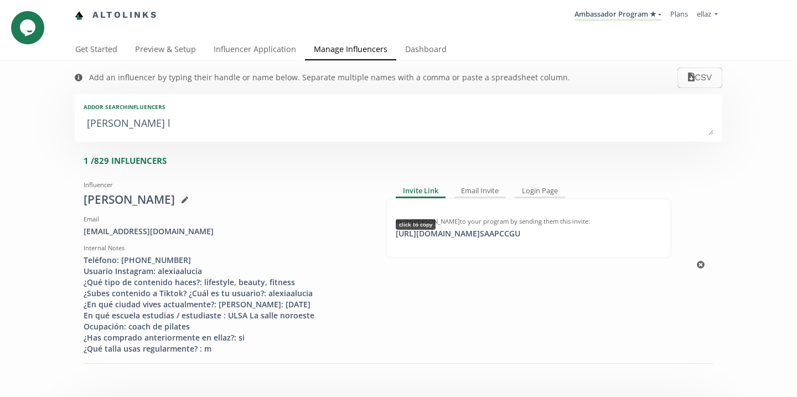
type textarea "[PERSON_NAME] l"
click at [484, 236] on div "[URL][DOMAIN_NAME] SAAPCCGU click to copy" at bounding box center [458, 233] width 138 height 11
copy div "[URL][DOMAIN_NAME]"
click at [252, 56] on link "Influencer Application" at bounding box center [255, 50] width 100 height 22
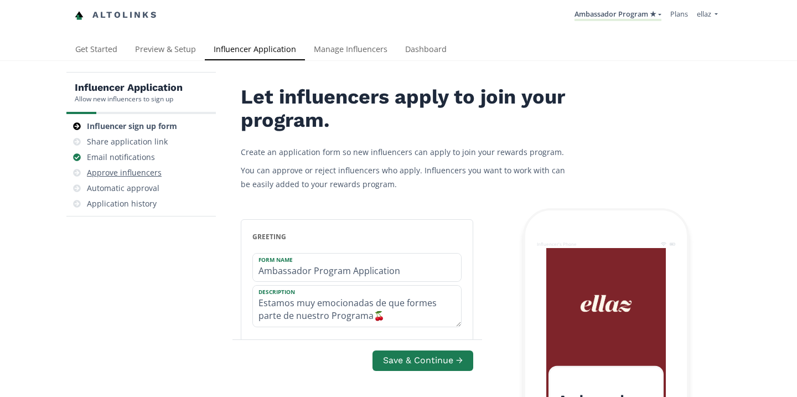
click at [139, 180] on div "Approve influencers" at bounding box center [141, 173] width 141 height 16
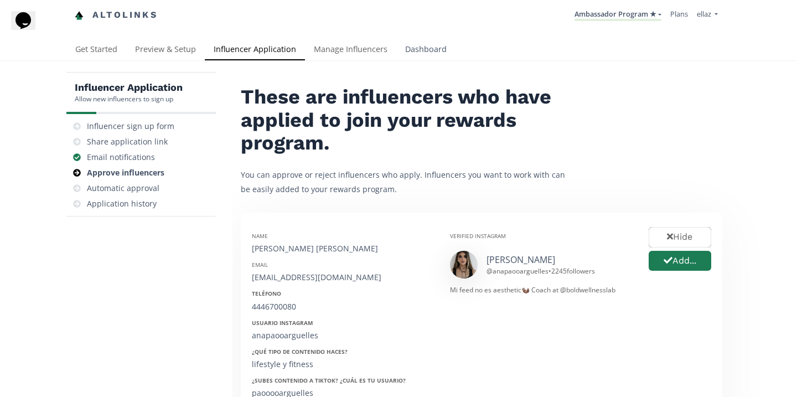
click at [414, 55] on link "Dashboard" at bounding box center [425, 50] width 59 height 22
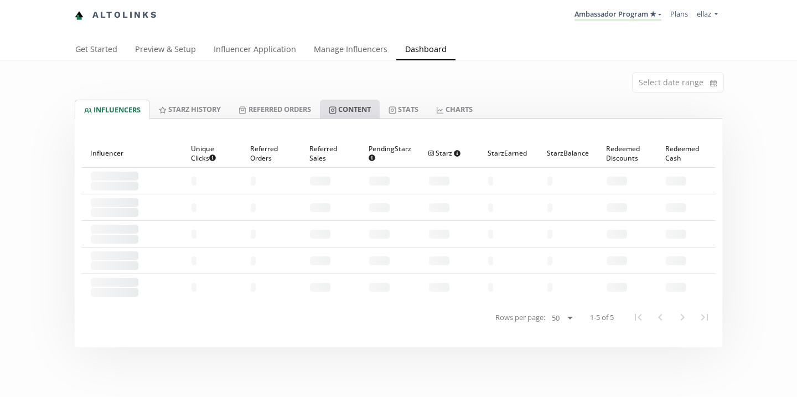
click at [361, 106] on link "Content" at bounding box center [350, 109] width 60 height 19
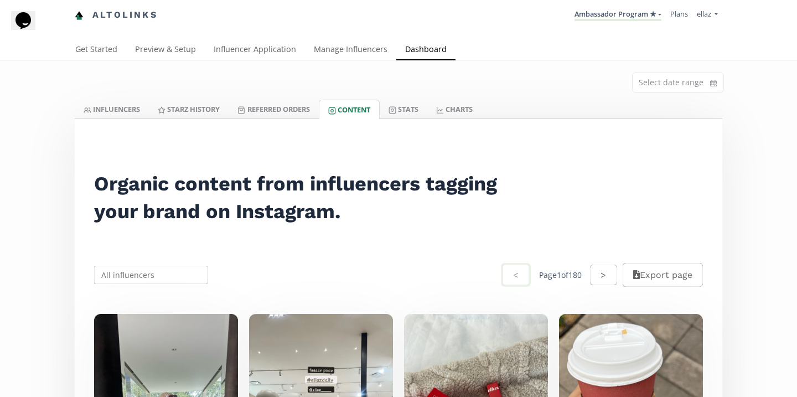
click at [361, 106] on link "Content" at bounding box center [349, 109] width 61 height 19
